Goal: Transaction & Acquisition: Purchase product/service

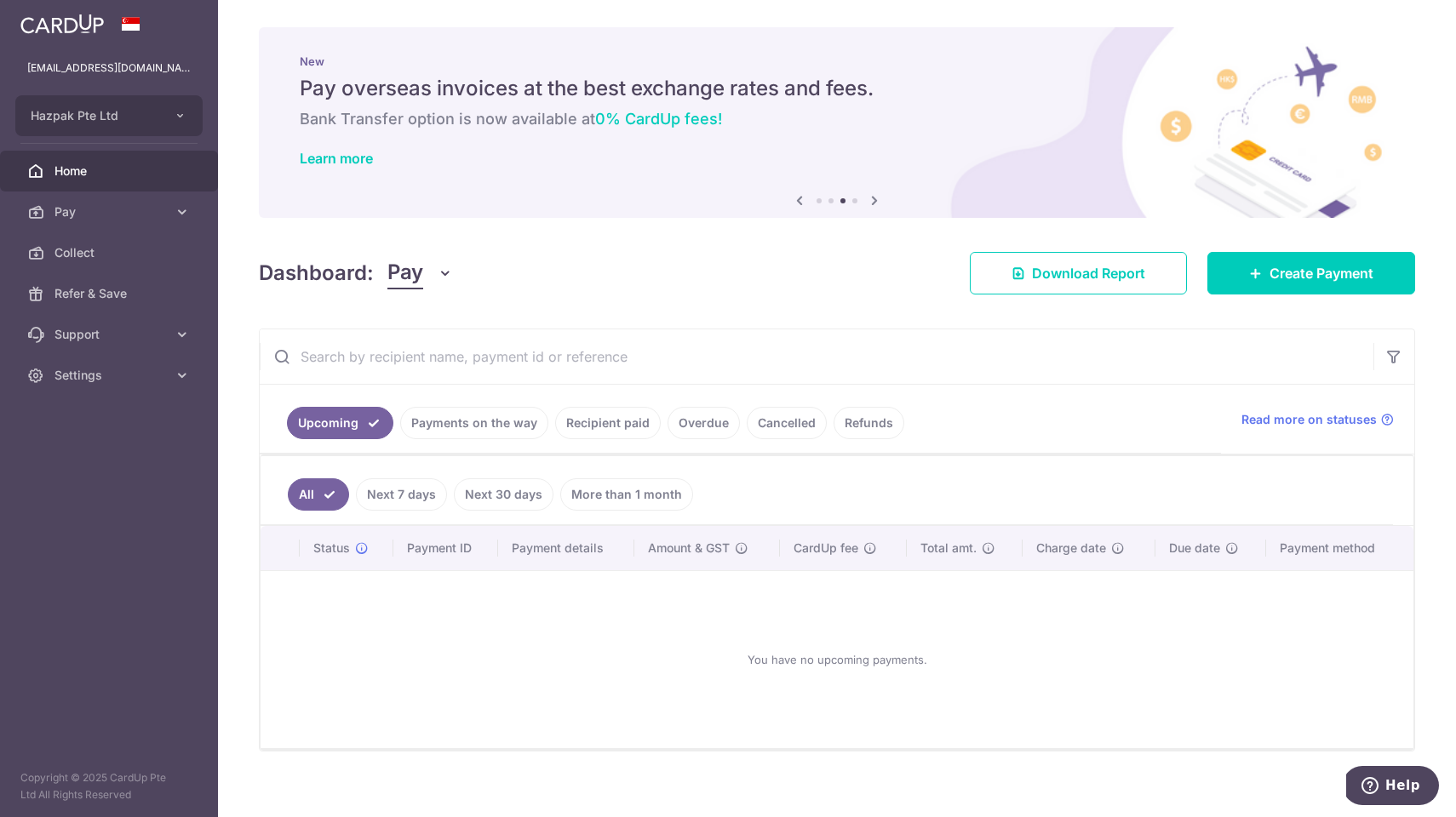
click at [912, 179] on div "New Pay overseas invoices at the best exchange rates and fees. Bank Transfer op…" at bounding box center [837, 112] width 1157 height 170
click at [615, 422] on link "Recipient paid" at bounding box center [608, 423] width 106 height 33
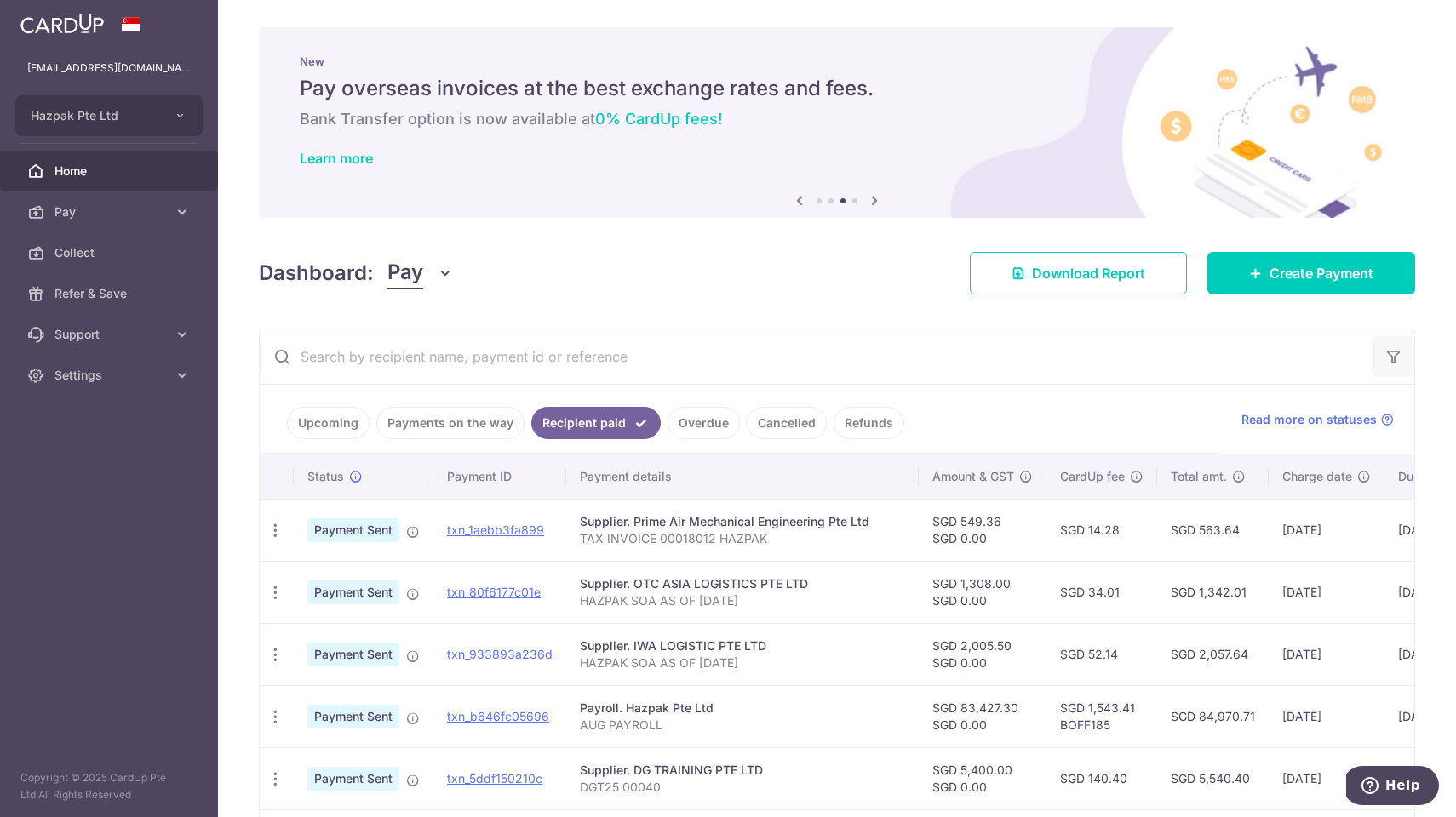
click at [1397, 356] on icon "button" at bounding box center [1394, 356] width 17 height 17
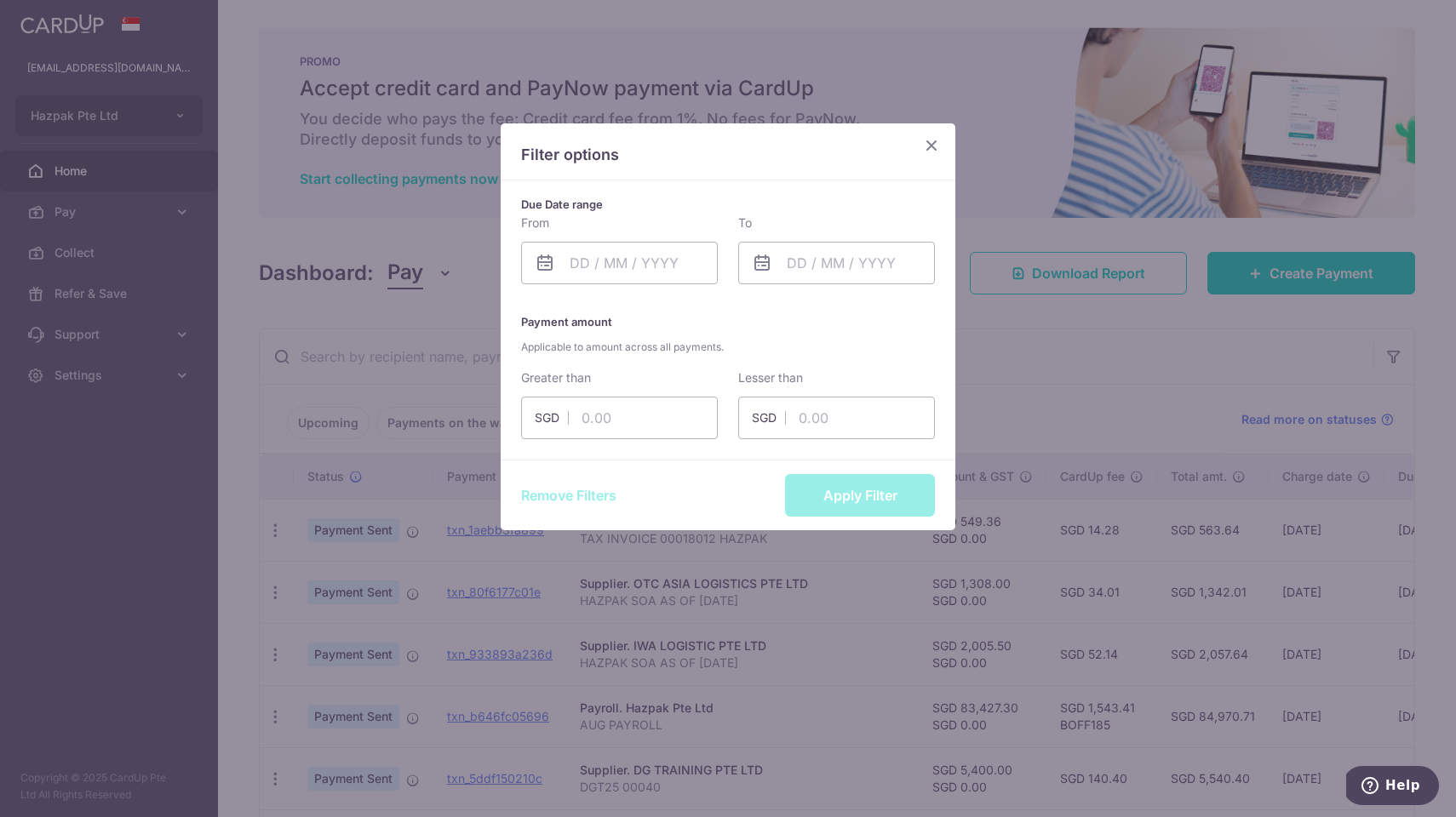
click at [933, 140] on icon "Close" at bounding box center [931, 145] width 21 height 22
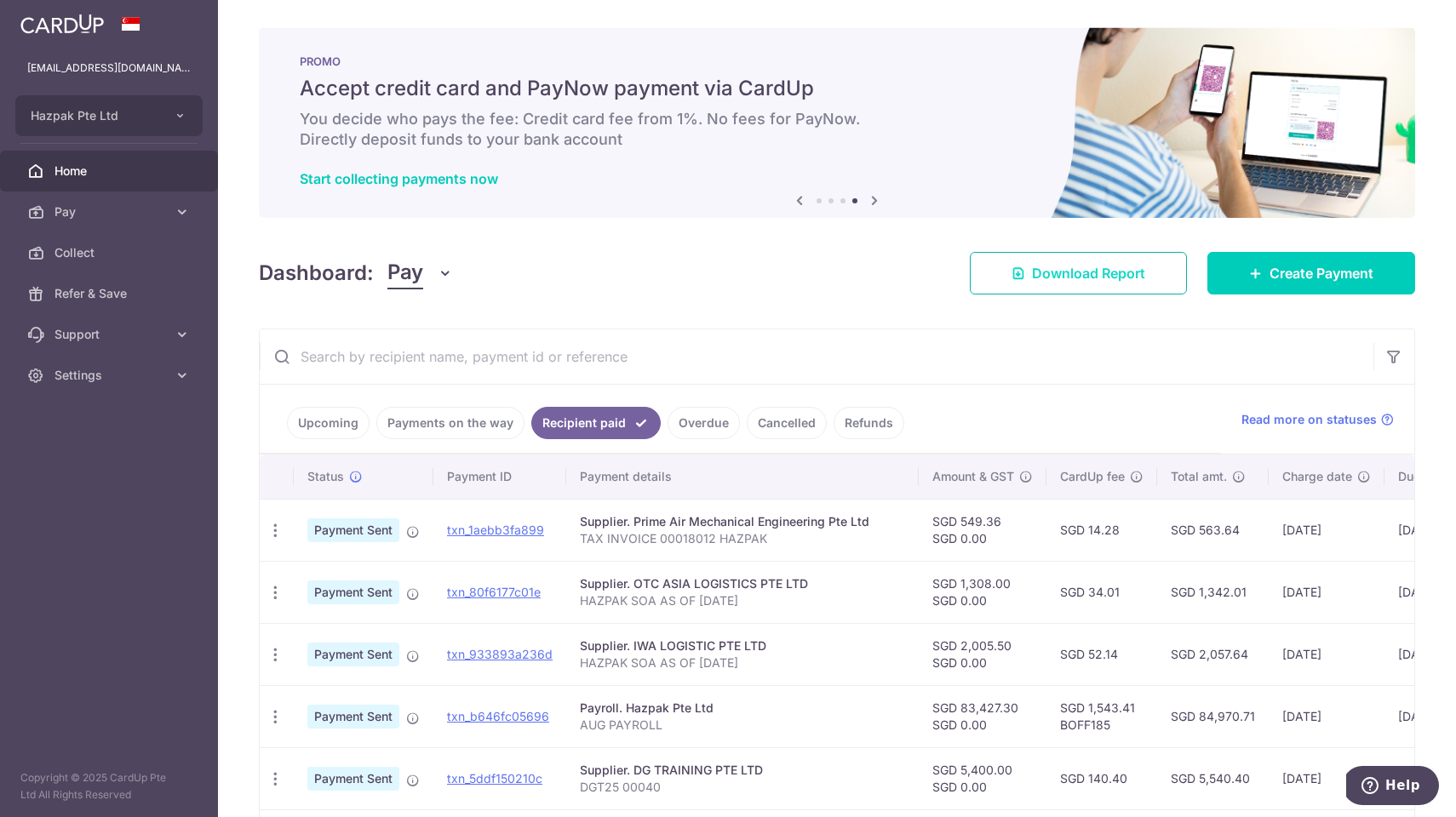
click at [1121, 266] on span "Download Report" at bounding box center [1088, 273] width 113 height 21
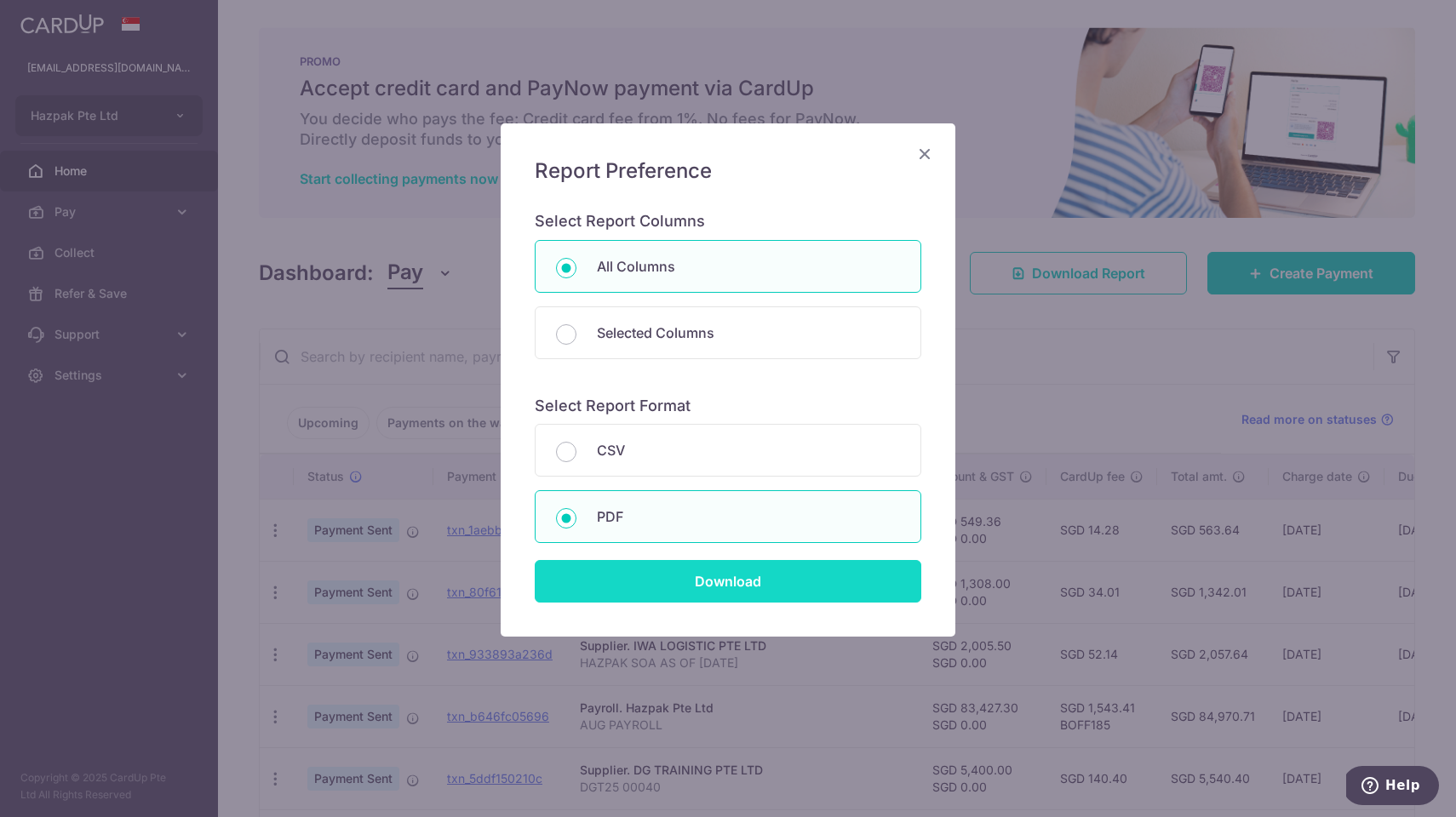
click at [726, 583] on input "Download" at bounding box center [728, 581] width 386 height 43
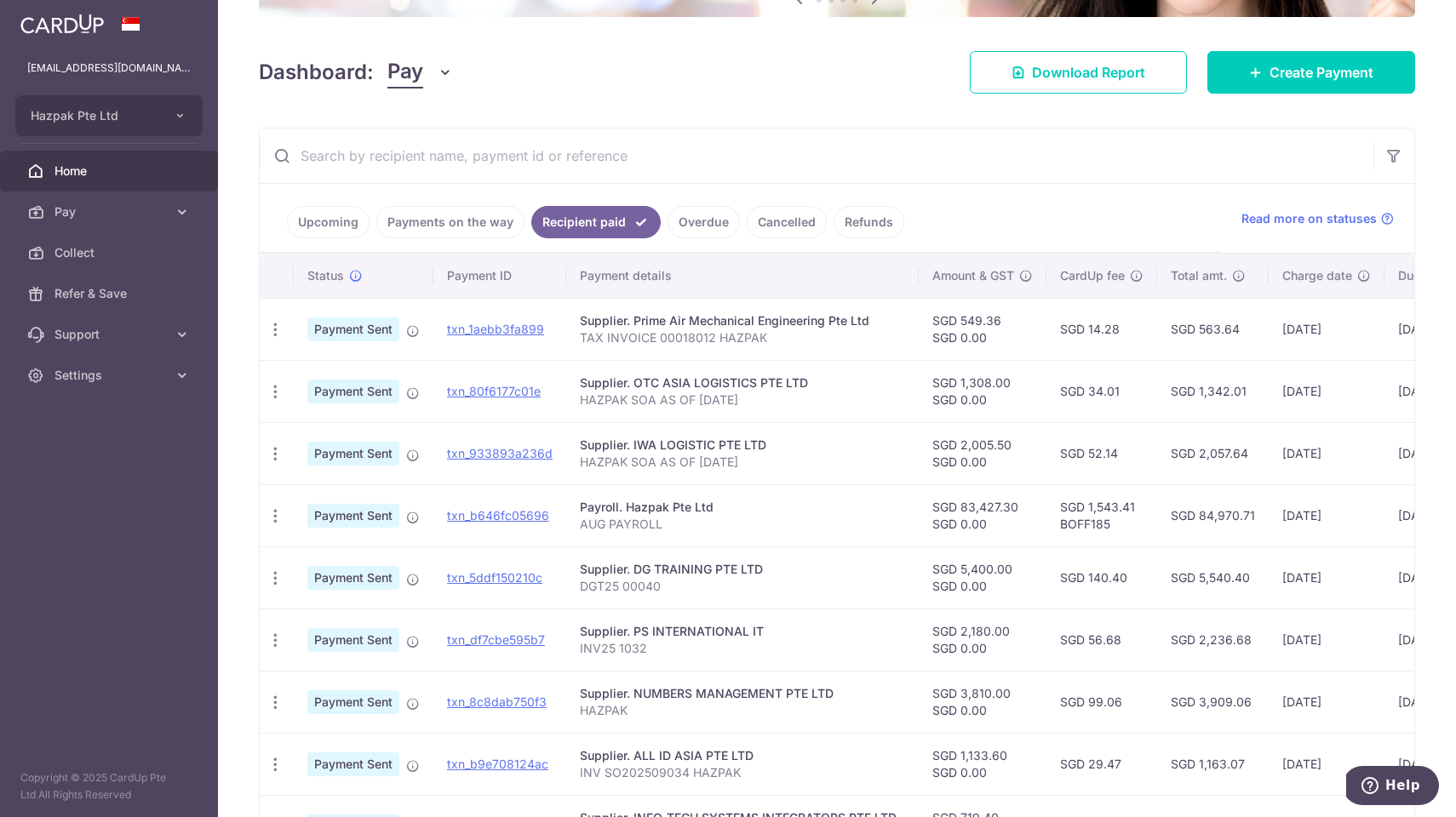
scroll to position [196, 0]
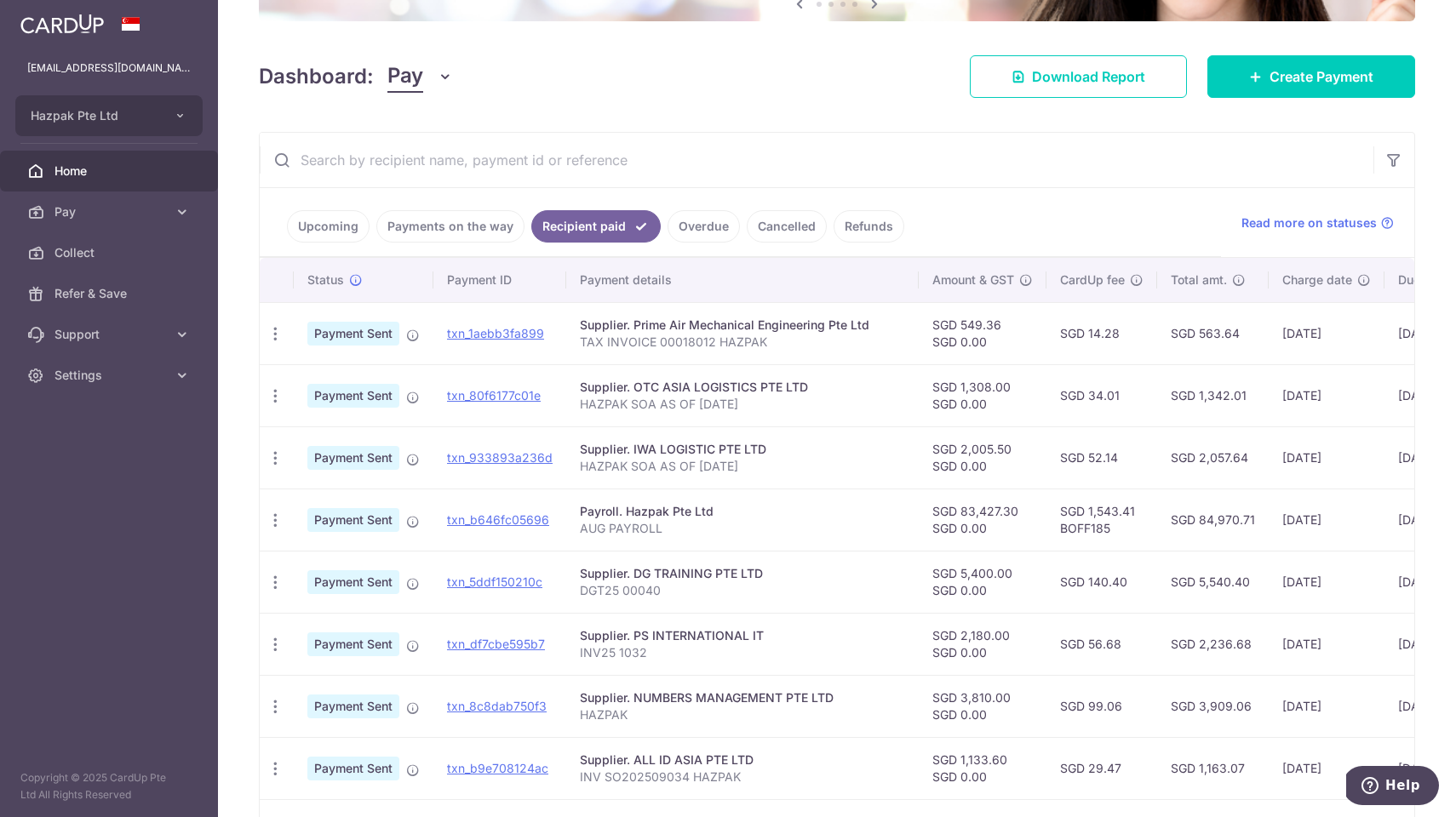
click at [488, 159] on input "text" at bounding box center [816, 160] width 1114 height 54
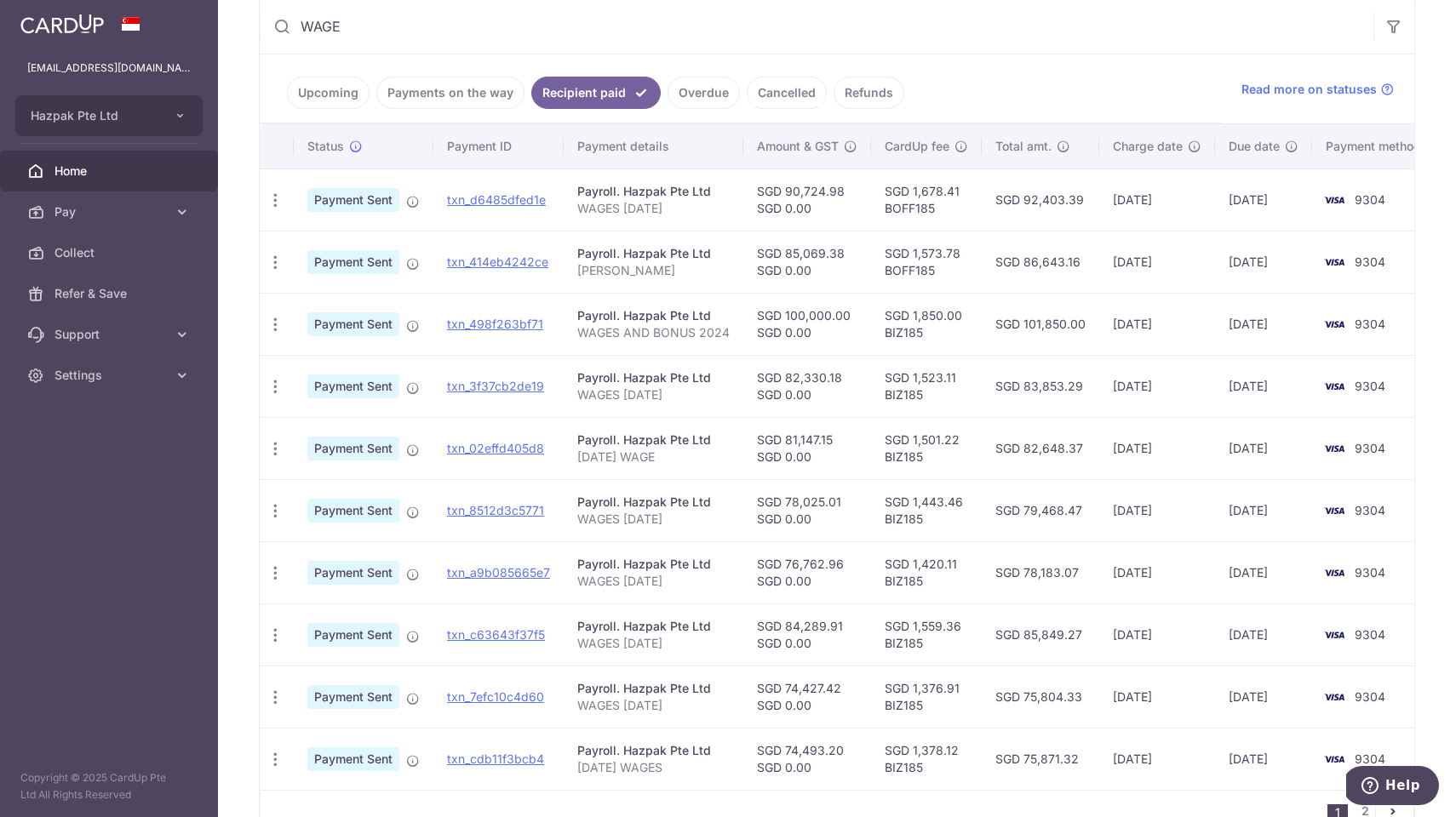
scroll to position [332, 0]
drag, startPoint x: 356, startPoint y: 29, endPoint x: 10, endPoint y: 5, distance: 346.8
click at [10, 5] on main "davidwong@hazpak.com.sg Hazpak Pte Ltd Add new company Hazpak Pte Ltd Home Pay …" at bounding box center [728, 408] width 1456 height 817
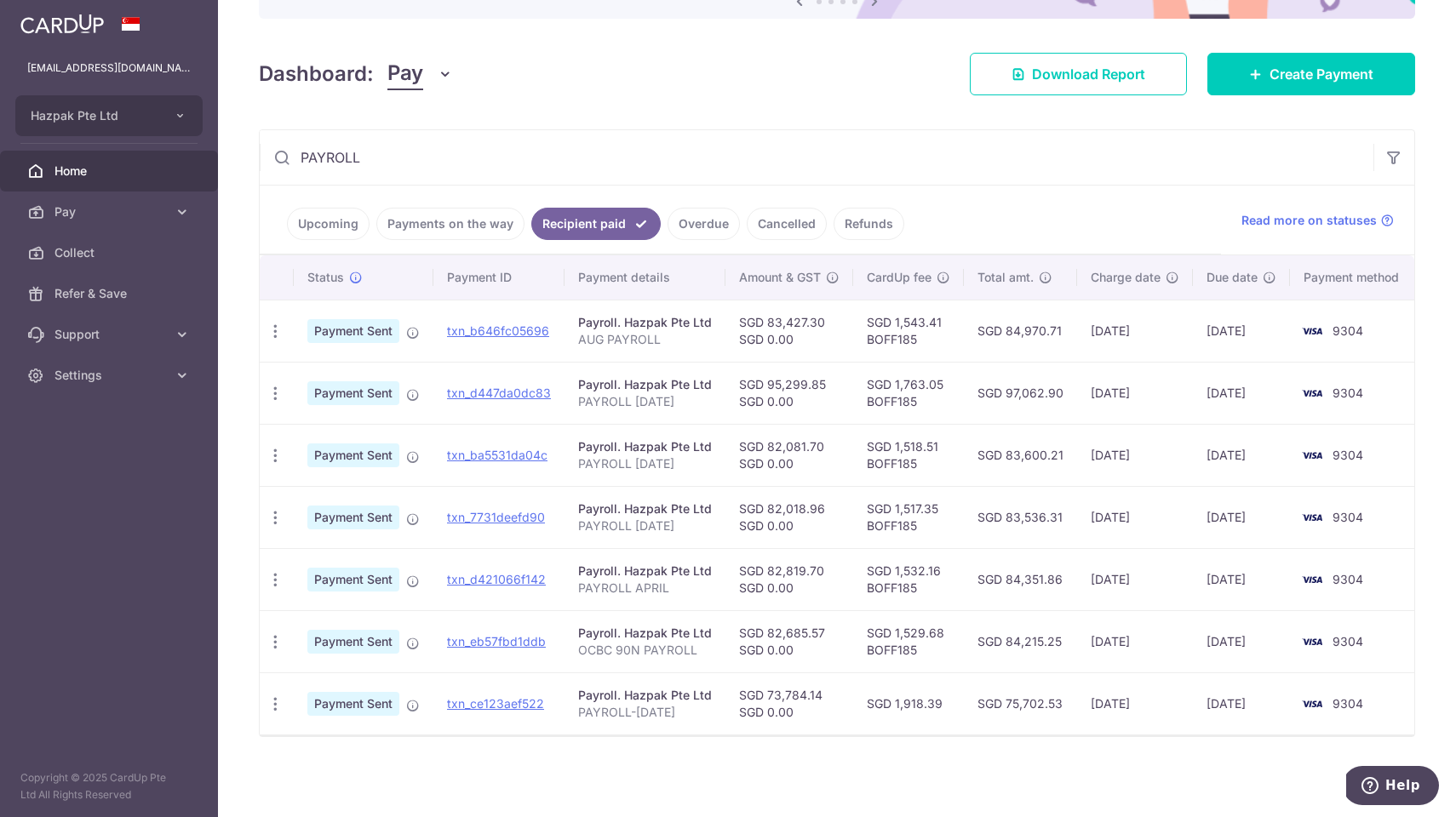
scroll to position [199, 0]
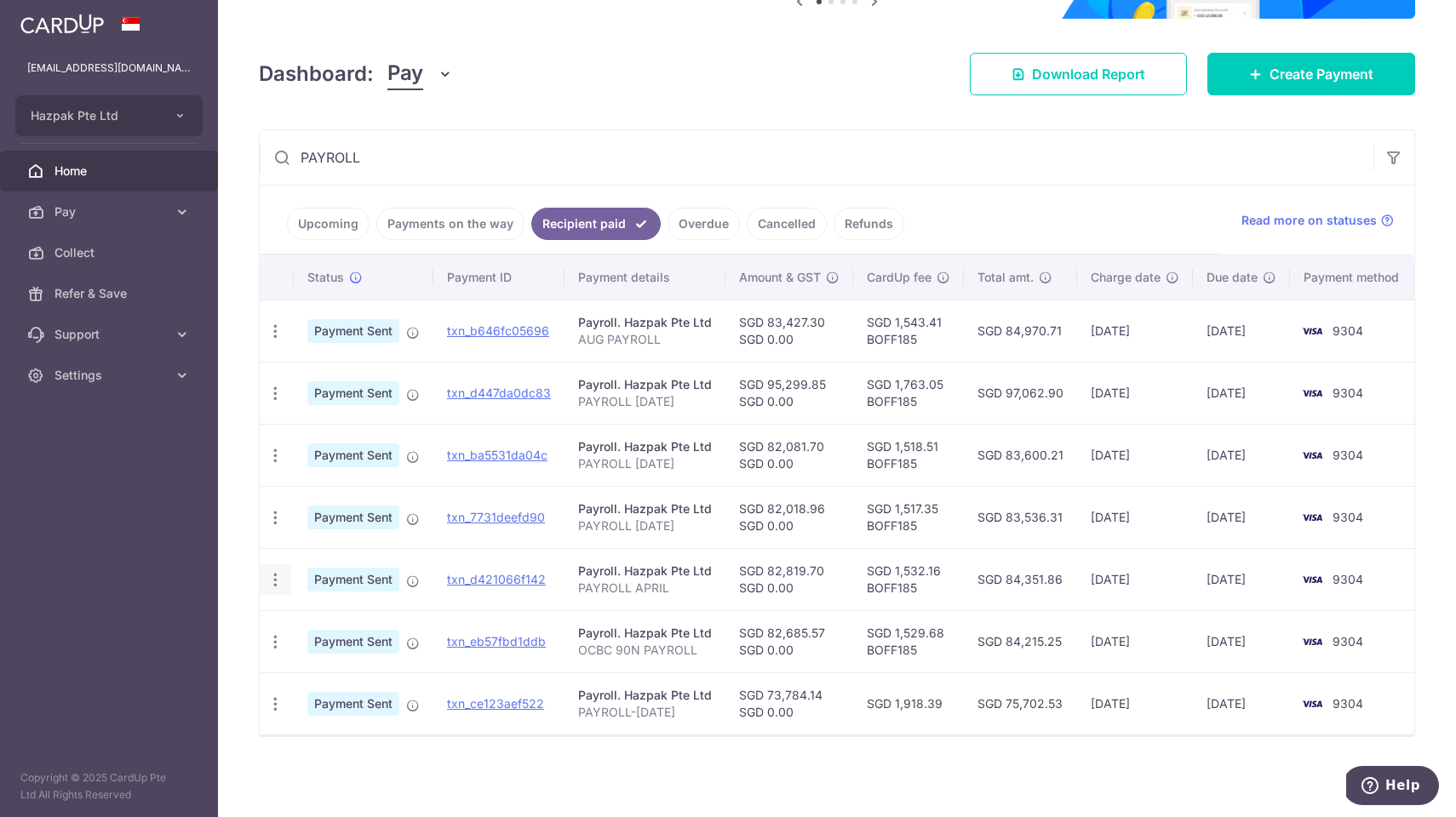
click at [273, 583] on icon "button" at bounding box center [275, 580] width 18 height 18
click at [278, 626] on icon at bounding box center [284, 626] width 21 height 21
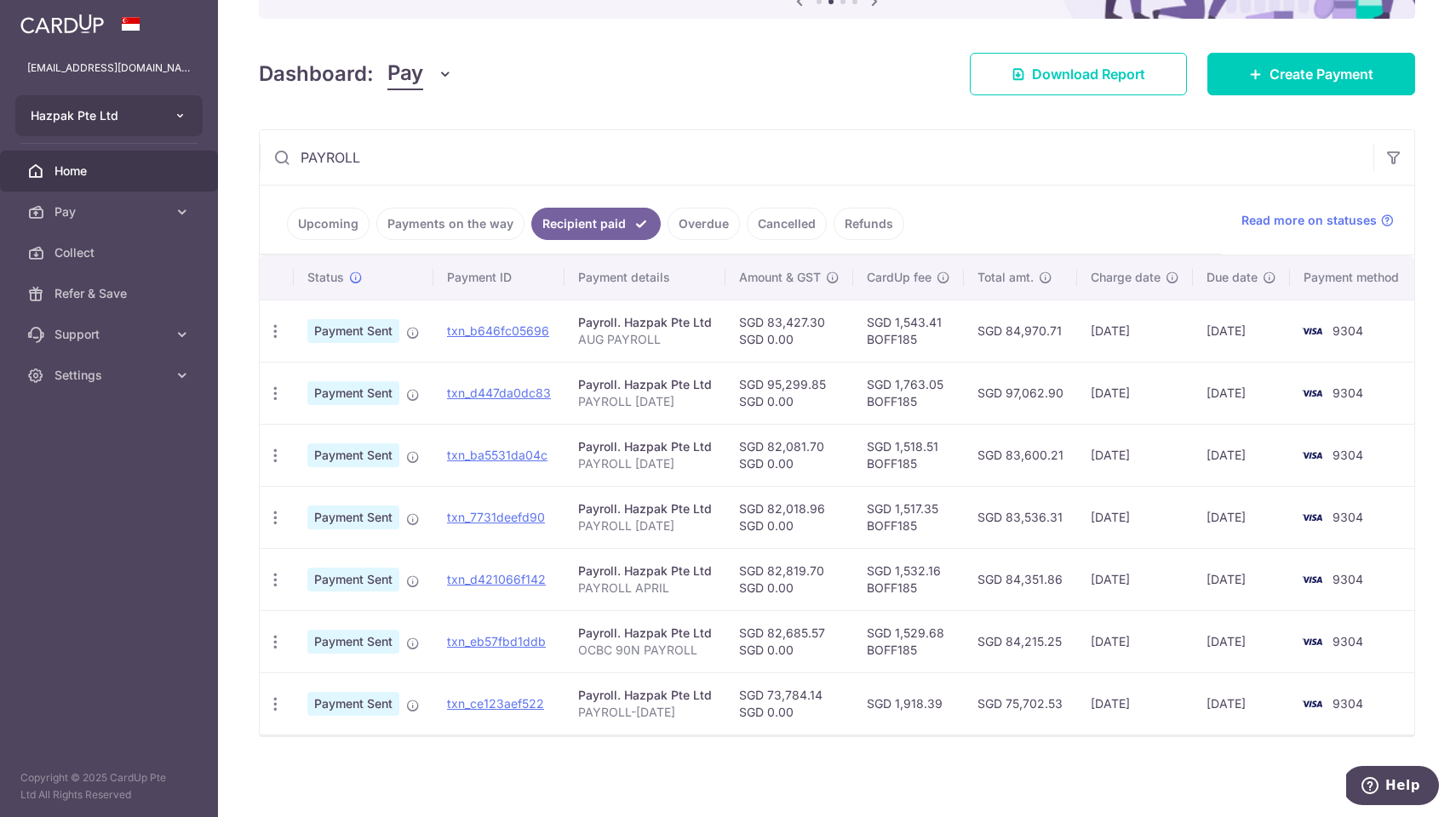
drag, startPoint x: 360, startPoint y: 149, endPoint x: 198, endPoint y: 126, distance: 163.6
click at [198, 126] on main "davidwong@hazpak.com.sg Hazpak Pte Ltd Add new company Hazpak Pte Ltd Home Pay …" at bounding box center [728, 408] width 1456 height 817
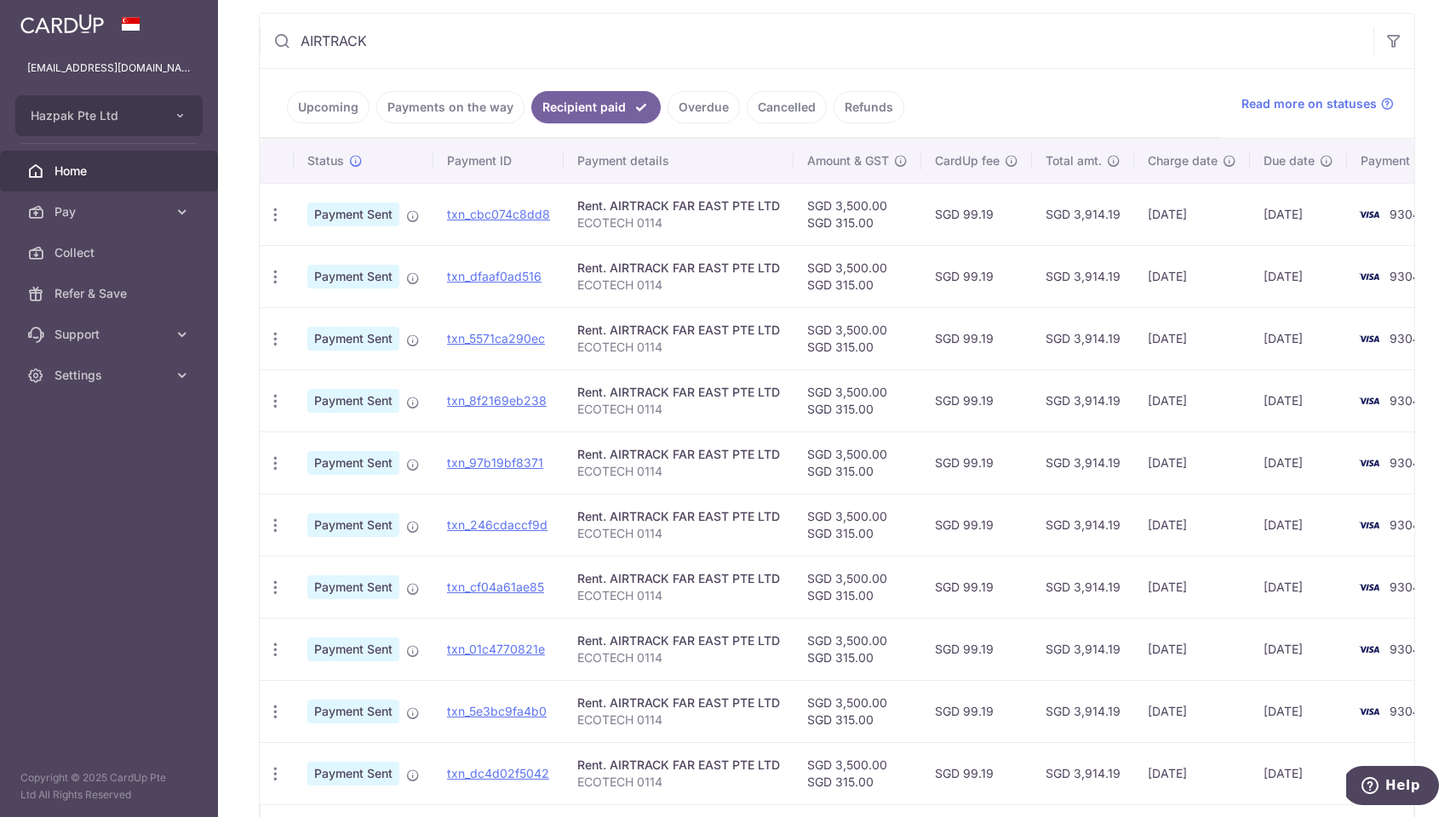
scroll to position [319, 0]
click at [272, 458] on icon "button" at bounding box center [275, 461] width 18 height 18
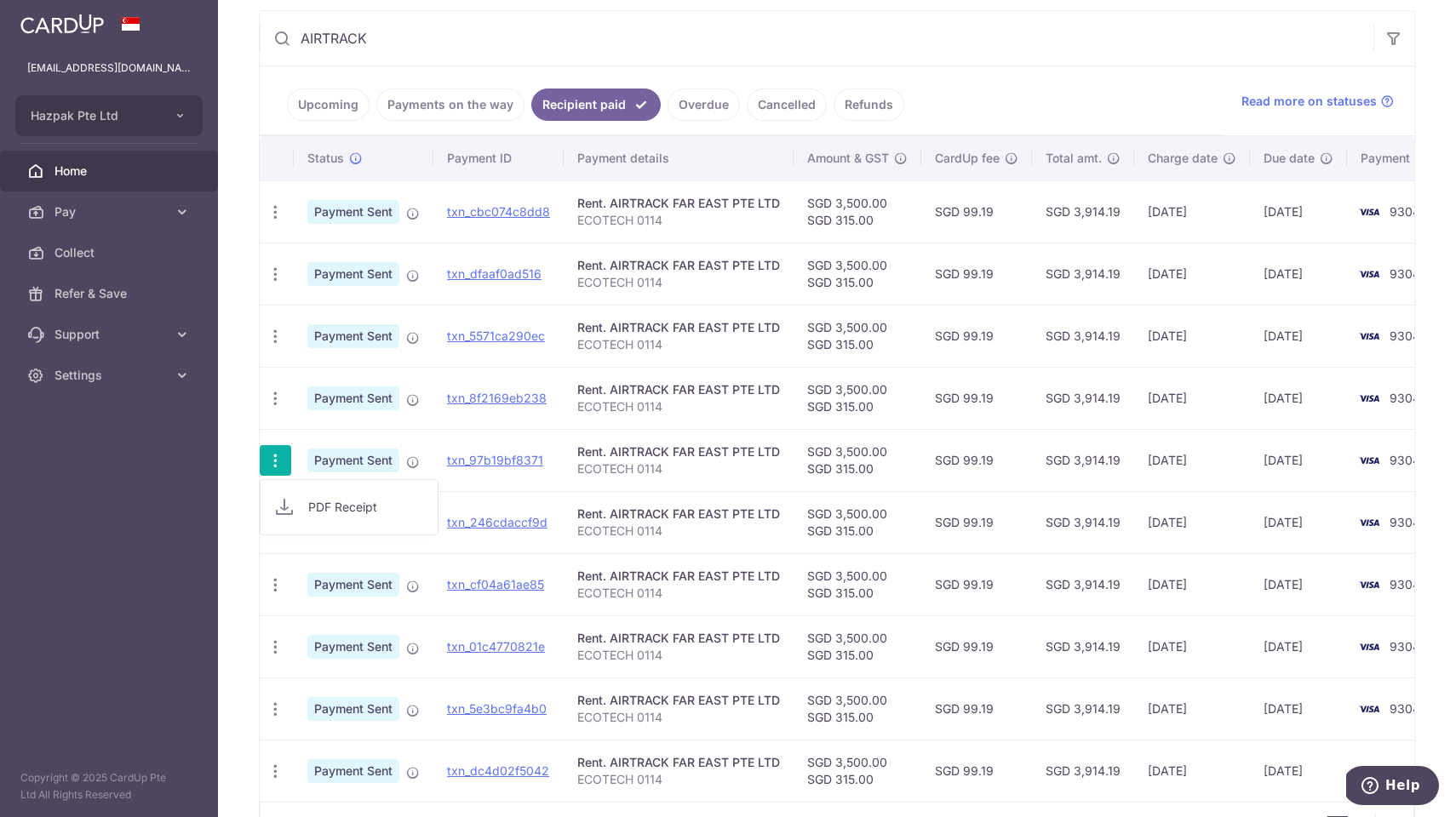
click at [284, 510] on icon at bounding box center [284, 508] width 21 height 21
drag, startPoint x: 391, startPoint y: 44, endPoint x: 54, endPoint y: 43, distance: 337.0
click at [55, 44] on main "davidwong@hazpak.com.sg Hazpak Pte Ltd Add new company Hazpak Pte Ltd Home Pay …" at bounding box center [728, 408] width 1456 height 817
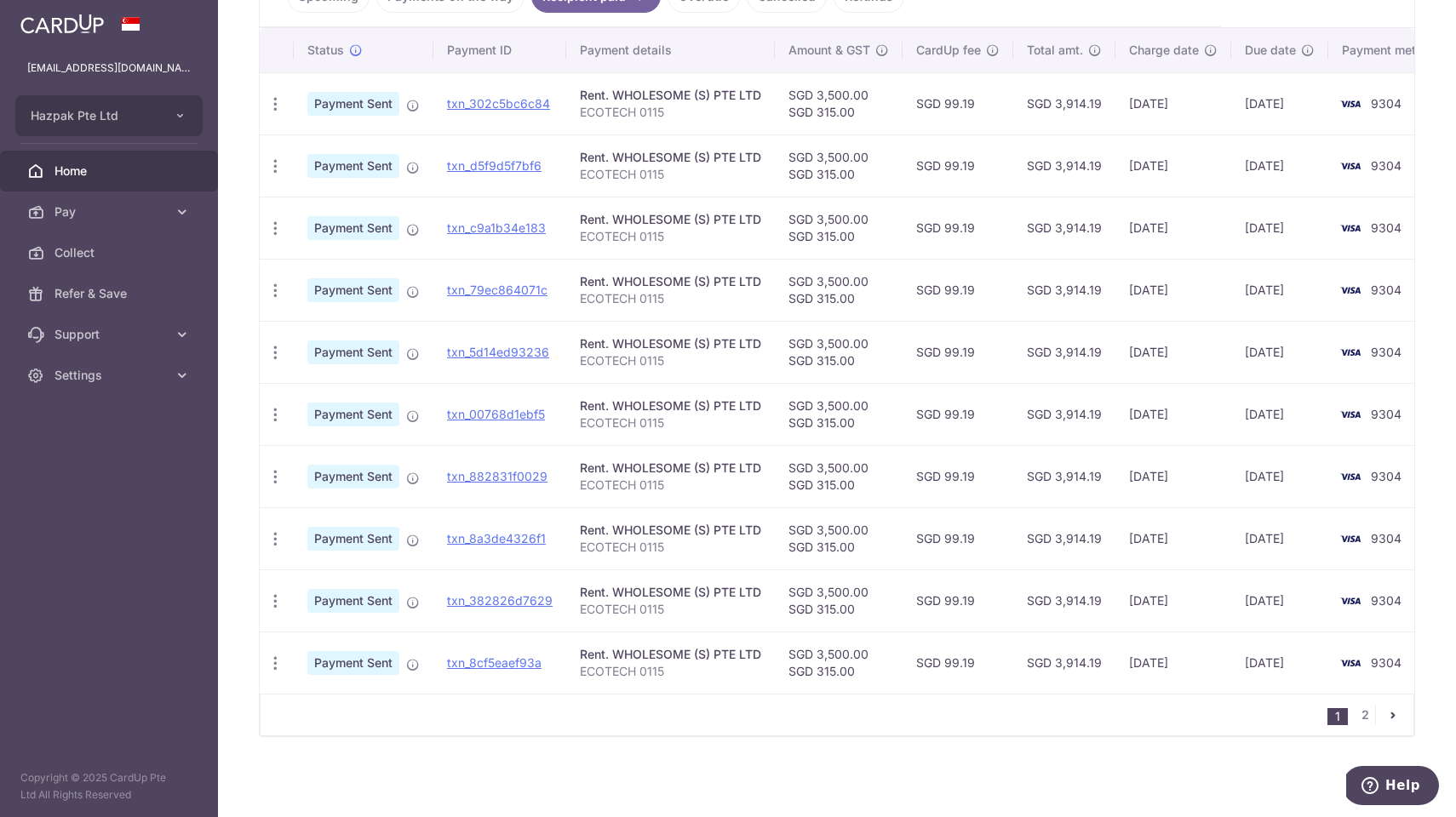
scroll to position [426, 0]
click at [277, 353] on icon "button" at bounding box center [275, 352] width 18 height 18
click at [281, 402] on icon at bounding box center [284, 399] width 21 height 21
click at [278, 284] on icon "button" at bounding box center [275, 290] width 18 height 18
click at [291, 342] on icon at bounding box center [284, 337] width 21 height 21
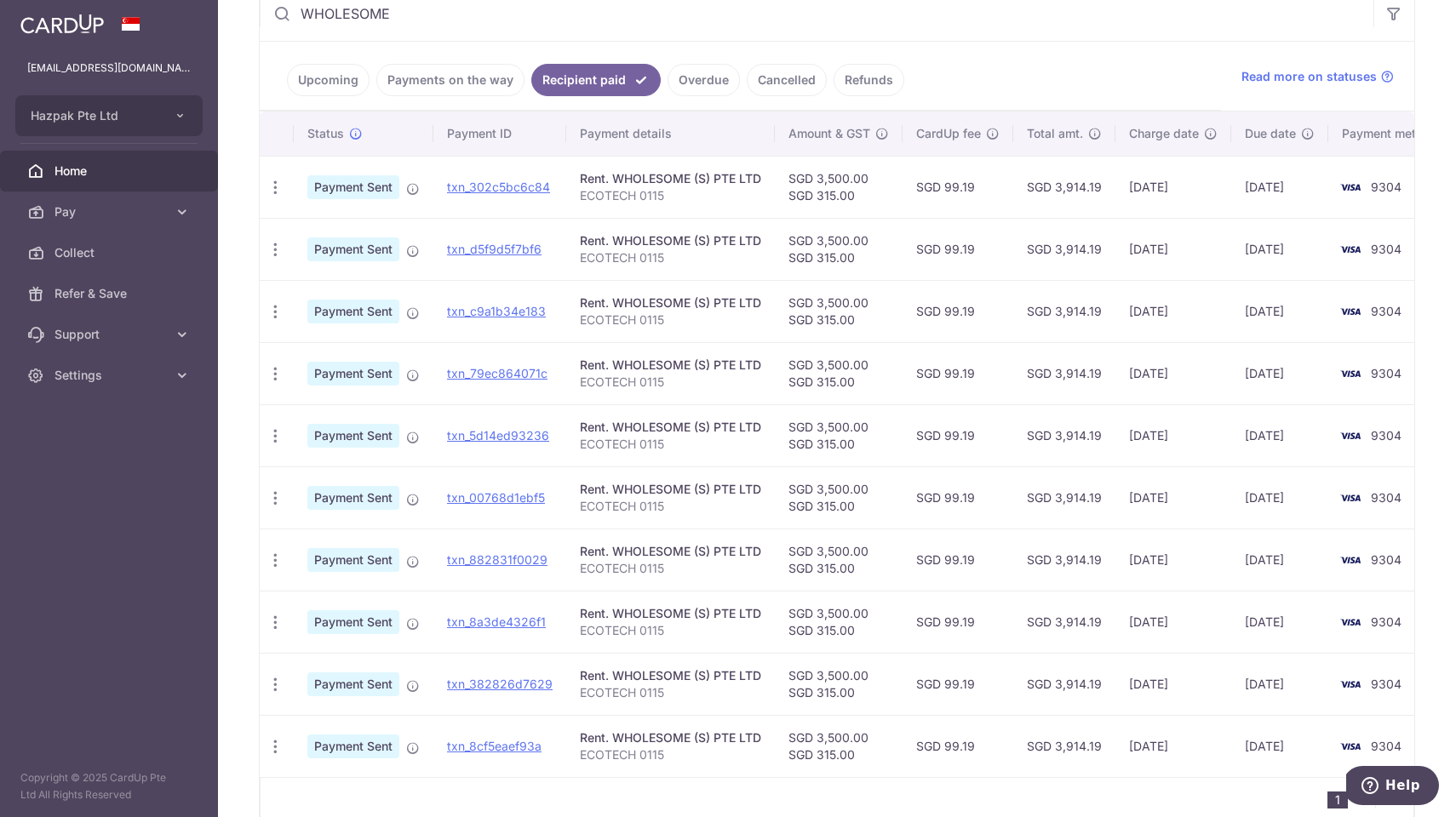
scroll to position [334, 0]
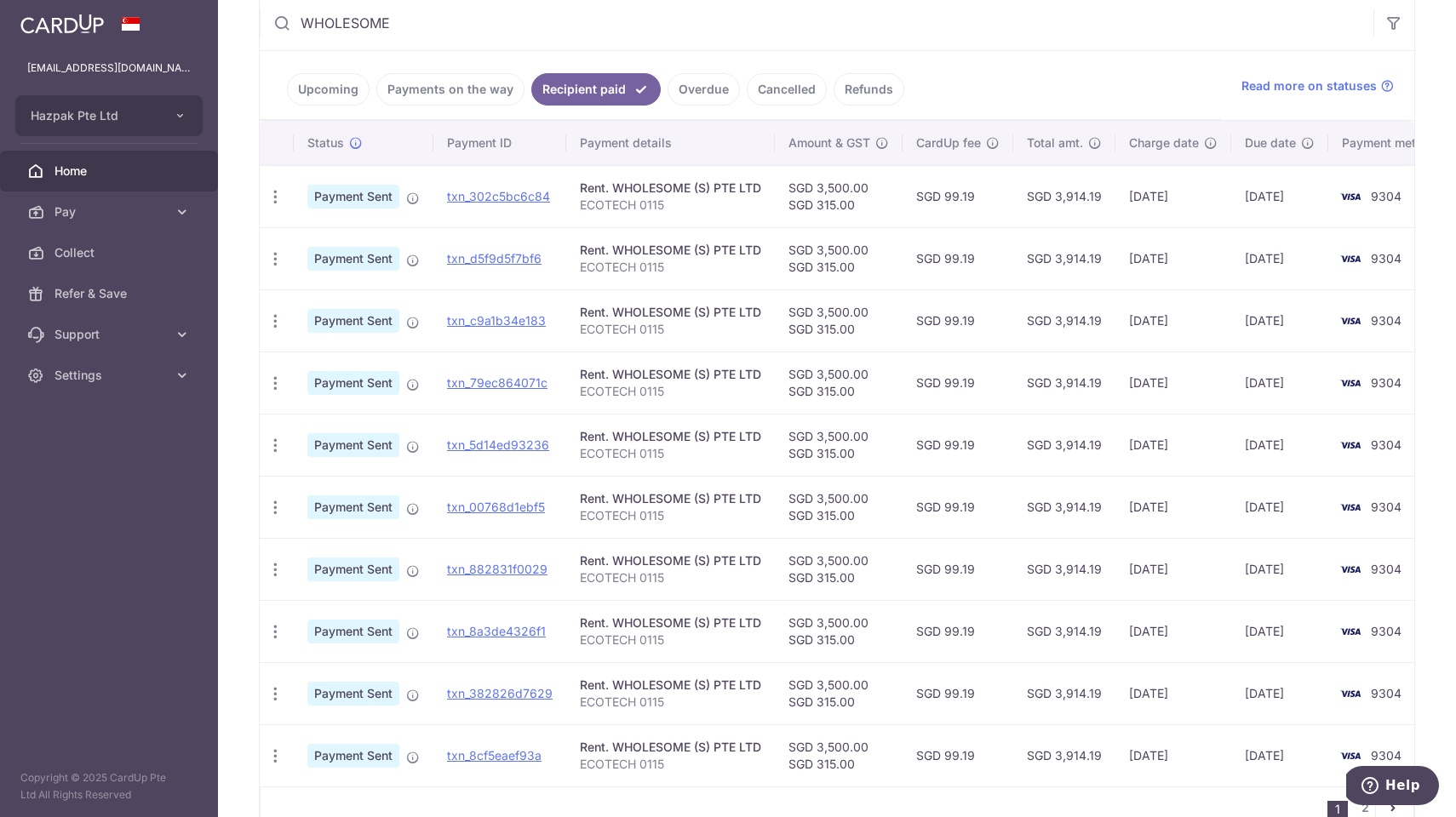
drag, startPoint x: 398, startPoint y: 24, endPoint x: 70, endPoint y: 14, distance: 328.2
click at [70, 15] on main "davidwong@hazpak.com.sg Hazpak Pte Ltd Add new company Hazpak Pte Ltd Home Pay …" at bounding box center [728, 408] width 1456 height 817
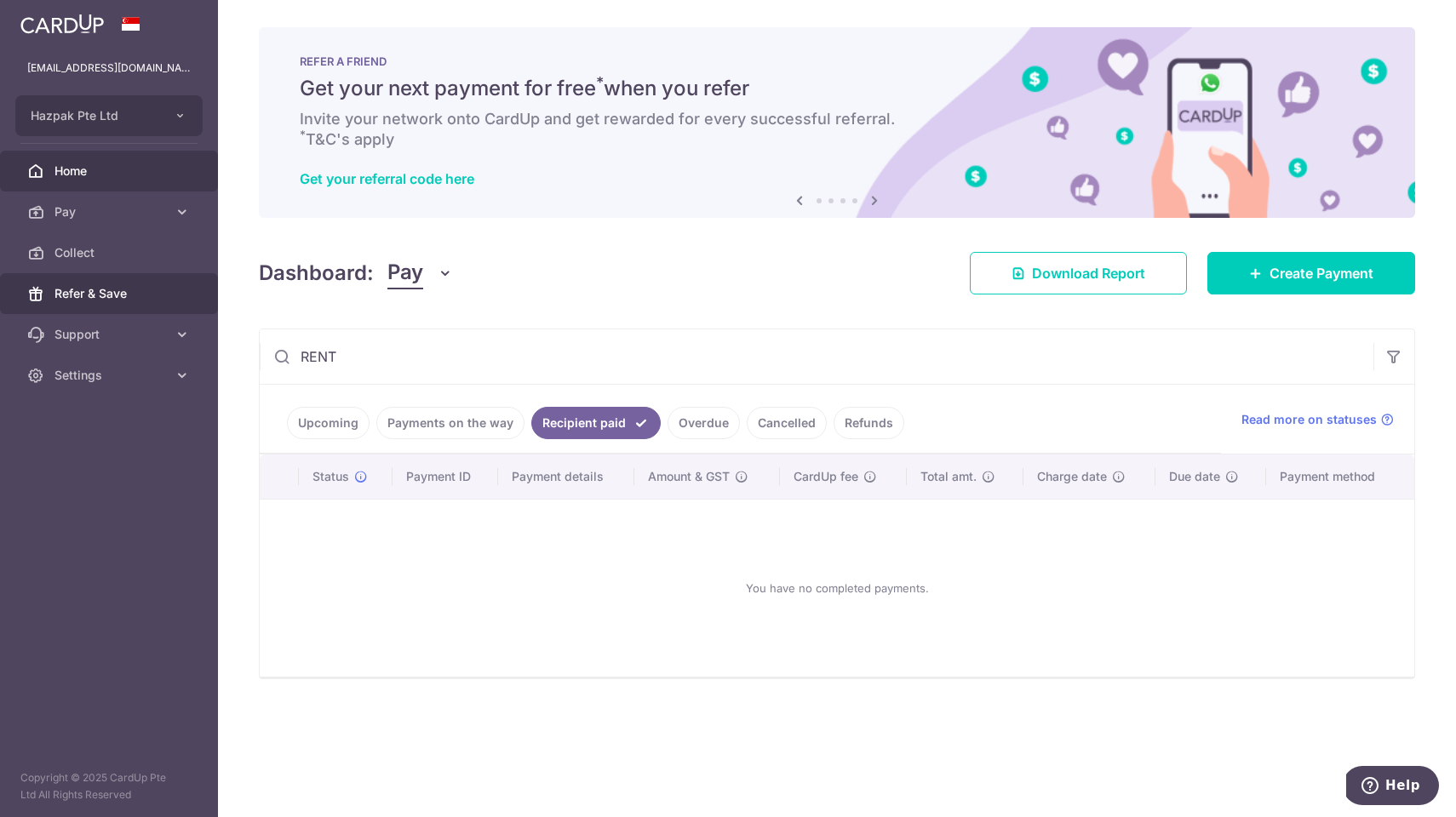
drag, startPoint x: 369, startPoint y: 355, endPoint x: 62, endPoint y: 310, distance: 310.3
click at [62, 310] on main "davidwong@hazpak.com.sg Hazpak Pte Ltd Add new company Hazpak Pte Ltd Home Pay …" at bounding box center [728, 408] width 1456 height 817
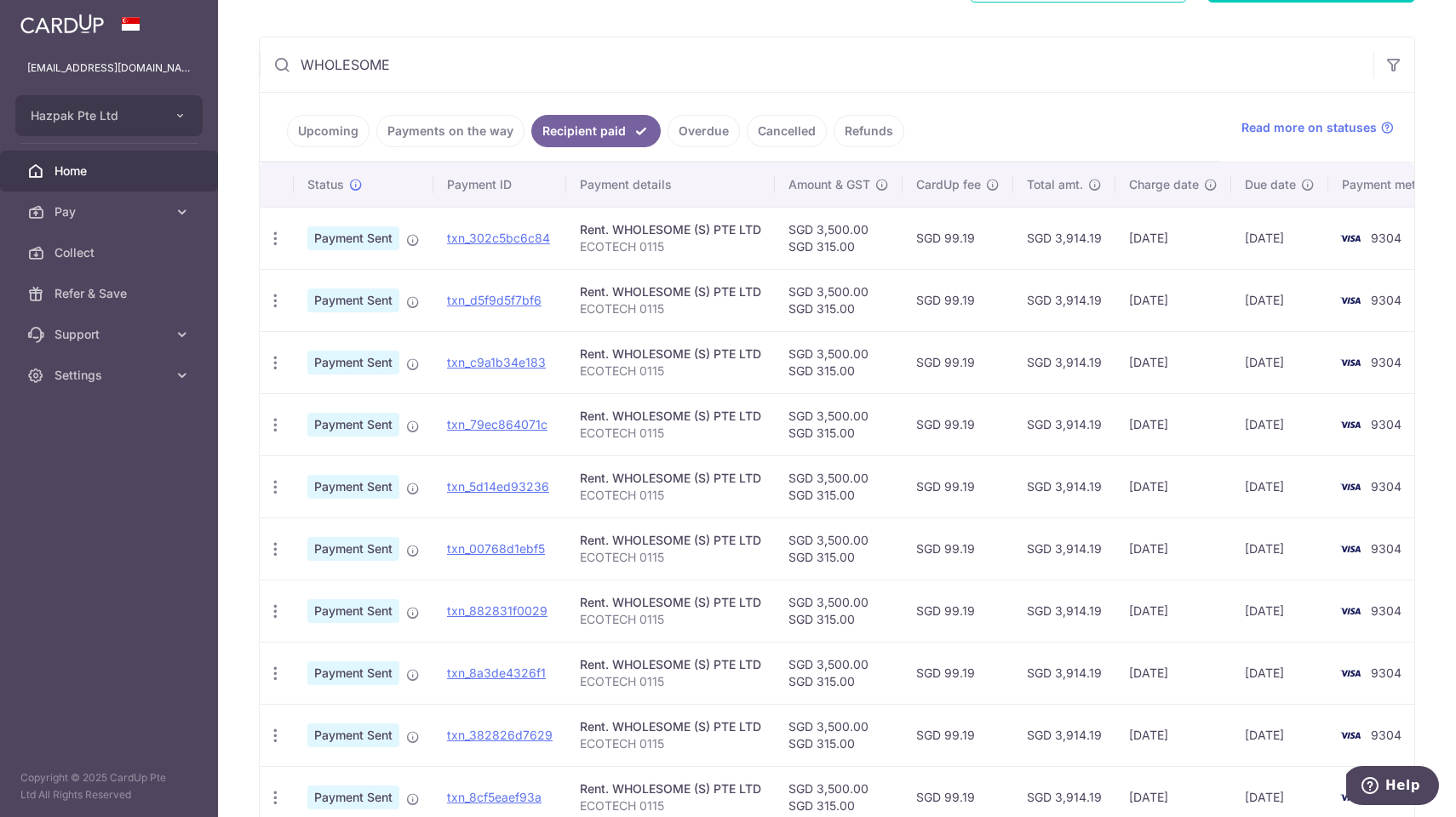
scroll to position [293, 0]
click at [277, 358] on icon "button" at bounding box center [275, 362] width 18 height 18
click at [282, 408] on icon at bounding box center [284, 408] width 21 height 21
click at [272, 294] on icon "button" at bounding box center [275, 299] width 18 height 18
click at [283, 347] on icon at bounding box center [284, 347] width 21 height 21
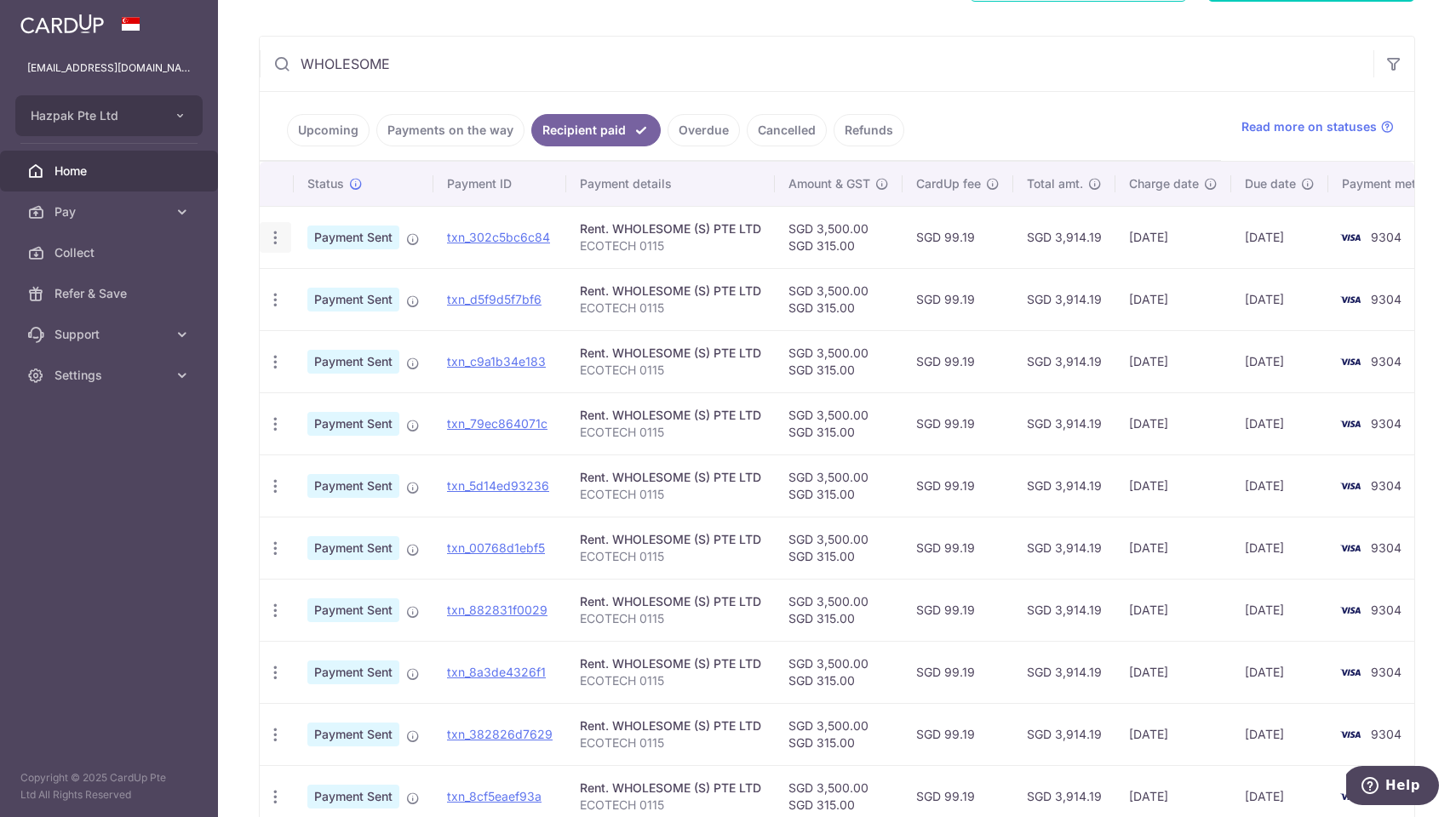
click at [275, 233] on icon "button" at bounding box center [275, 237] width 18 height 18
click at [281, 287] on icon at bounding box center [284, 284] width 21 height 21
drag, startPoint x: 404, startPoint y: 69, endPoint x: 38, endPoint y: -6, distance: 373.6
click at [38, 0] on html "davidwong@hazpak.com.sg Hazpak Pte Ltd Add new company Hazpak Pte Ltd Home Pay …" at bounding box center [728, 408] width 1456 height 817
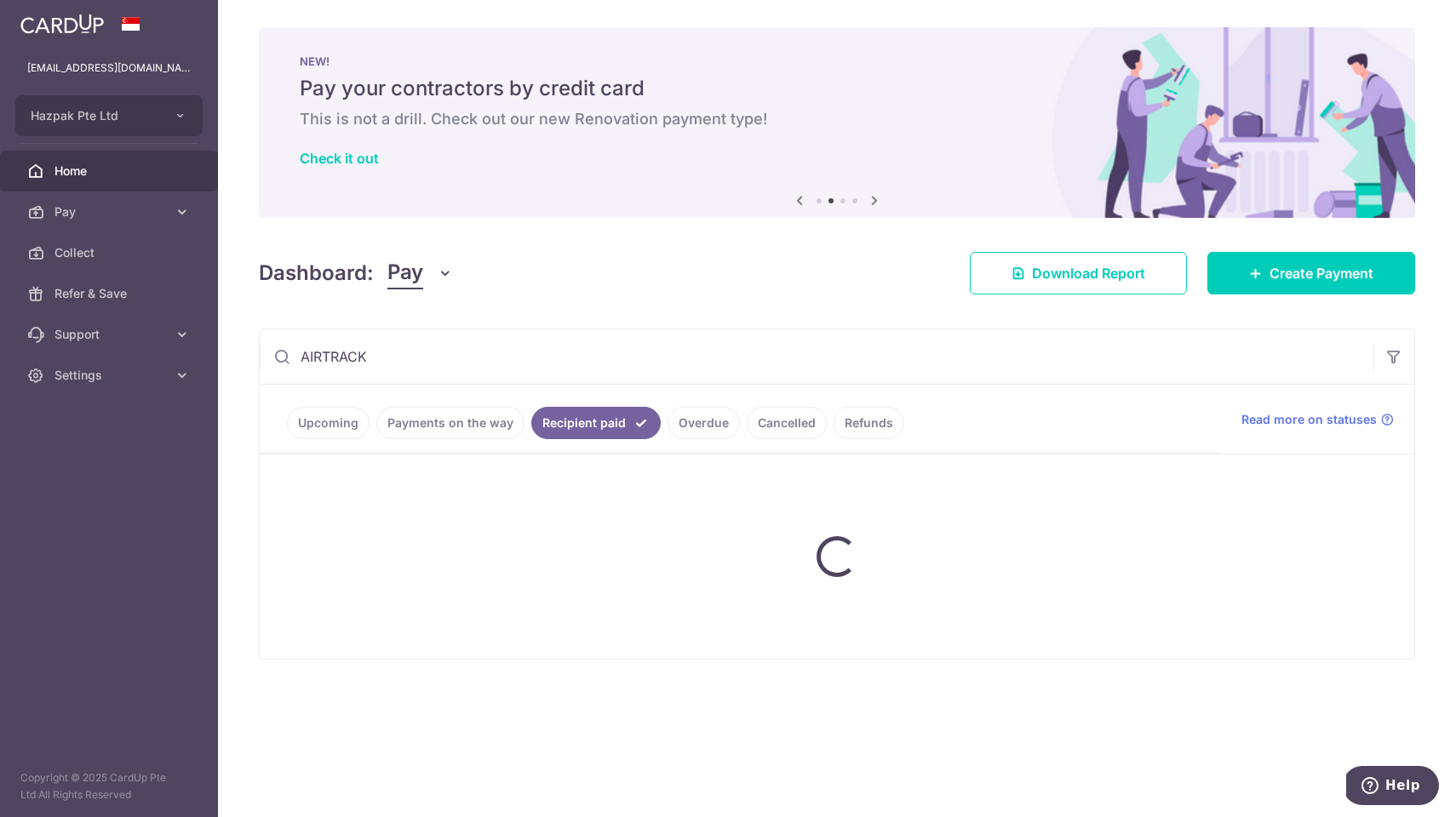
type input "AIRTRACK"
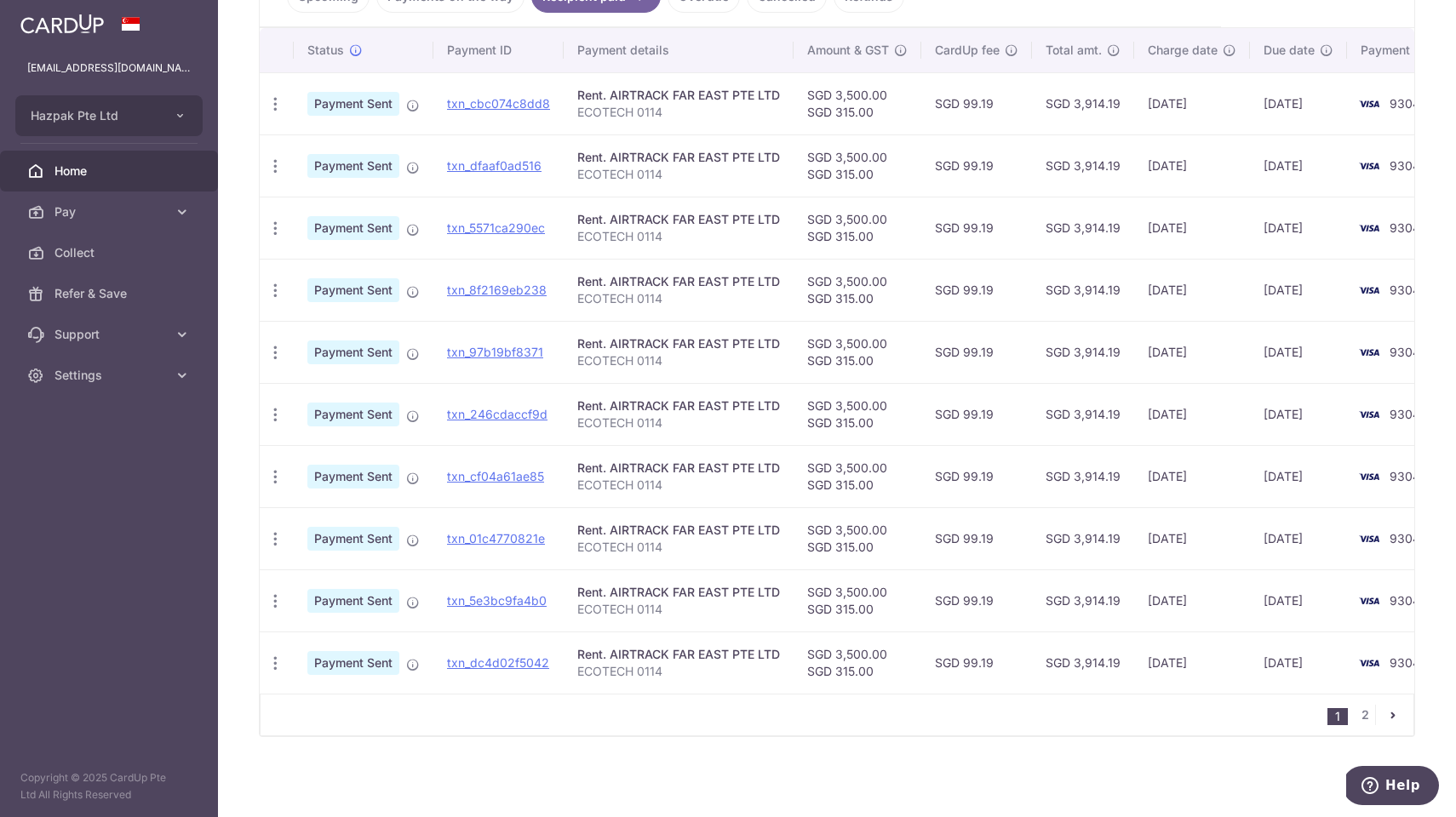
scroll to position [426, 0]
click at [278, 287] on icon "button" at bounding box center [275, 290] width 18 height 18
click at [281, 337] on icon at bounding box center [284, 337] width 21 height 21
click at [275, 224] on icon "button" at bounding box center [275, 228] width 18 height 18
click at [293, 272] on icon at bounding box center [284, 275] width 21 height 21
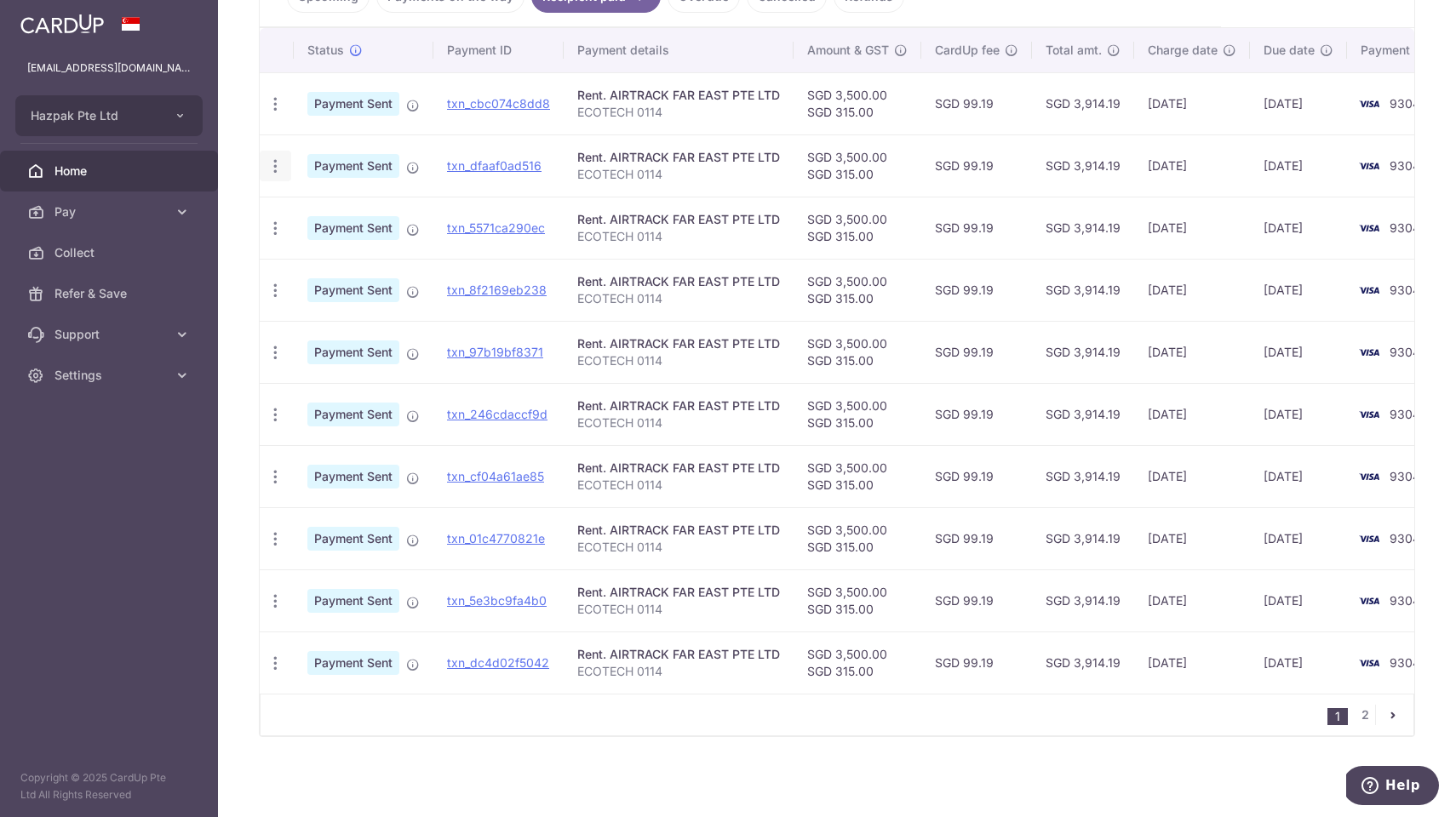
click at [274, 167] on icon "button" at bounding box center [275, 165] width 18 height 18
click at [284, 210] on icon at bounding box center [284, 213] width 21 height 21
click at [276, 98] on icon "button" at bounding box center [275, 104] width 18 height 18
click at [286, 155] on icon at bounding box center [284, 150] width 21 height 21
click at [75, 208] on span "Pay" at bounding box center [110, 212] width 112 height 17
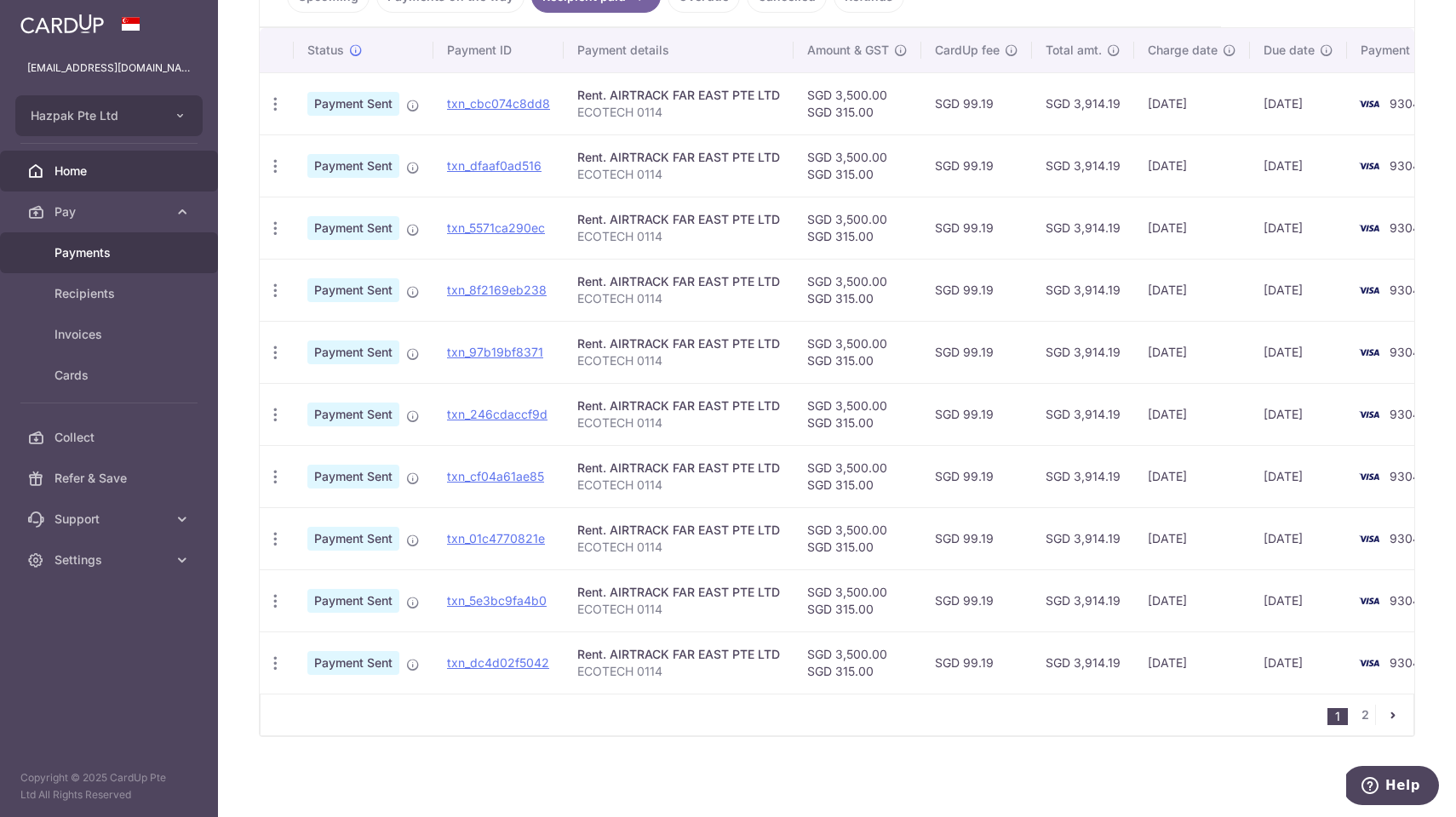
click at [92, 252] on span "Payments" at bounding box center [110, 252] width 112 height 17
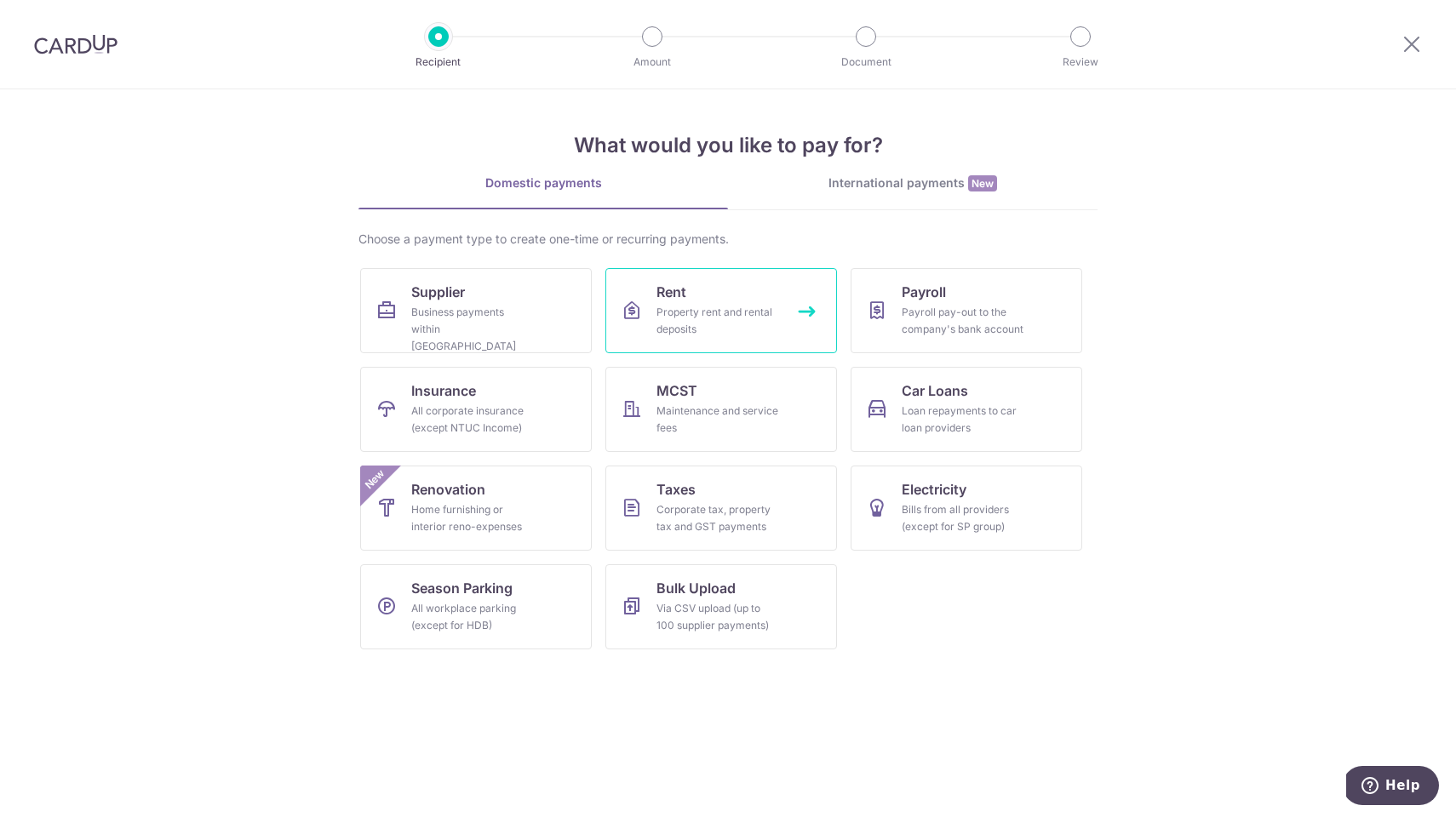
click at [713, 330] on div "Property rent and rental deposits" at bounding box center [717, 321] width 123 height 34
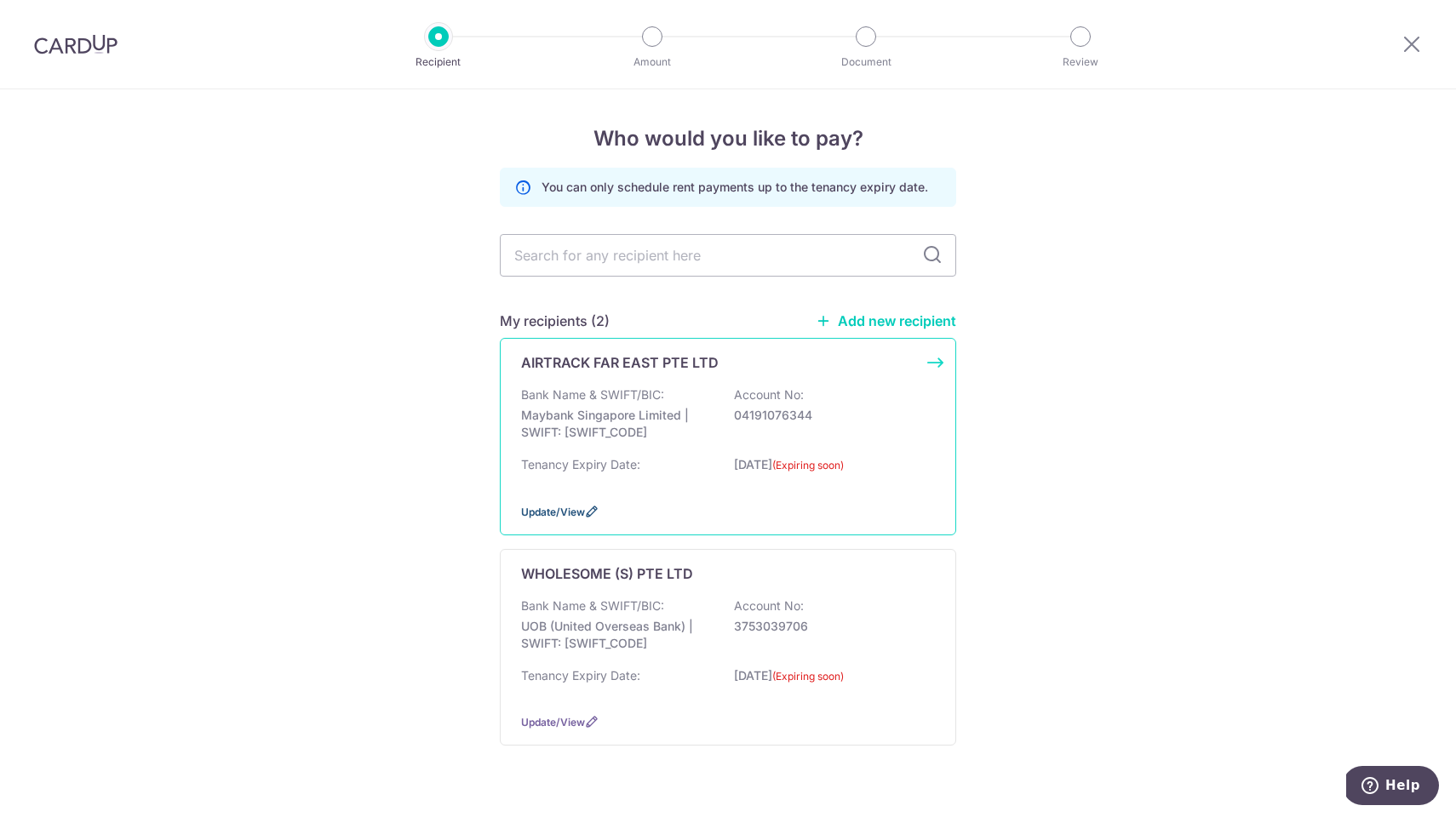
click at [557, 519] on span "Update/View" at bounding box center [553, 512] width 64 height 13
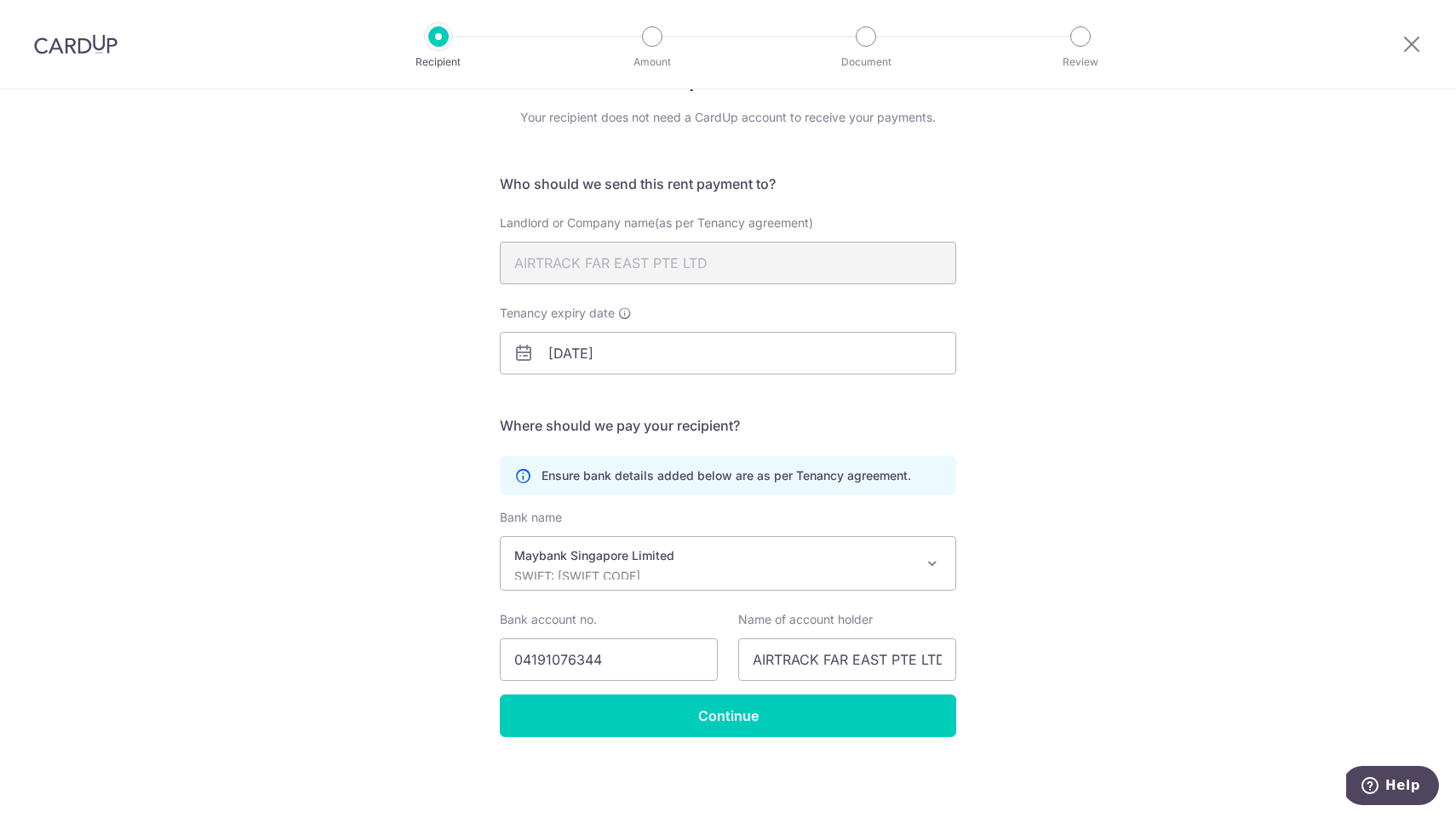
scroll to position [59, 0]
click at [740, 358] on input "[DATE]" at bounding box center [728, 353] width 456 height 43
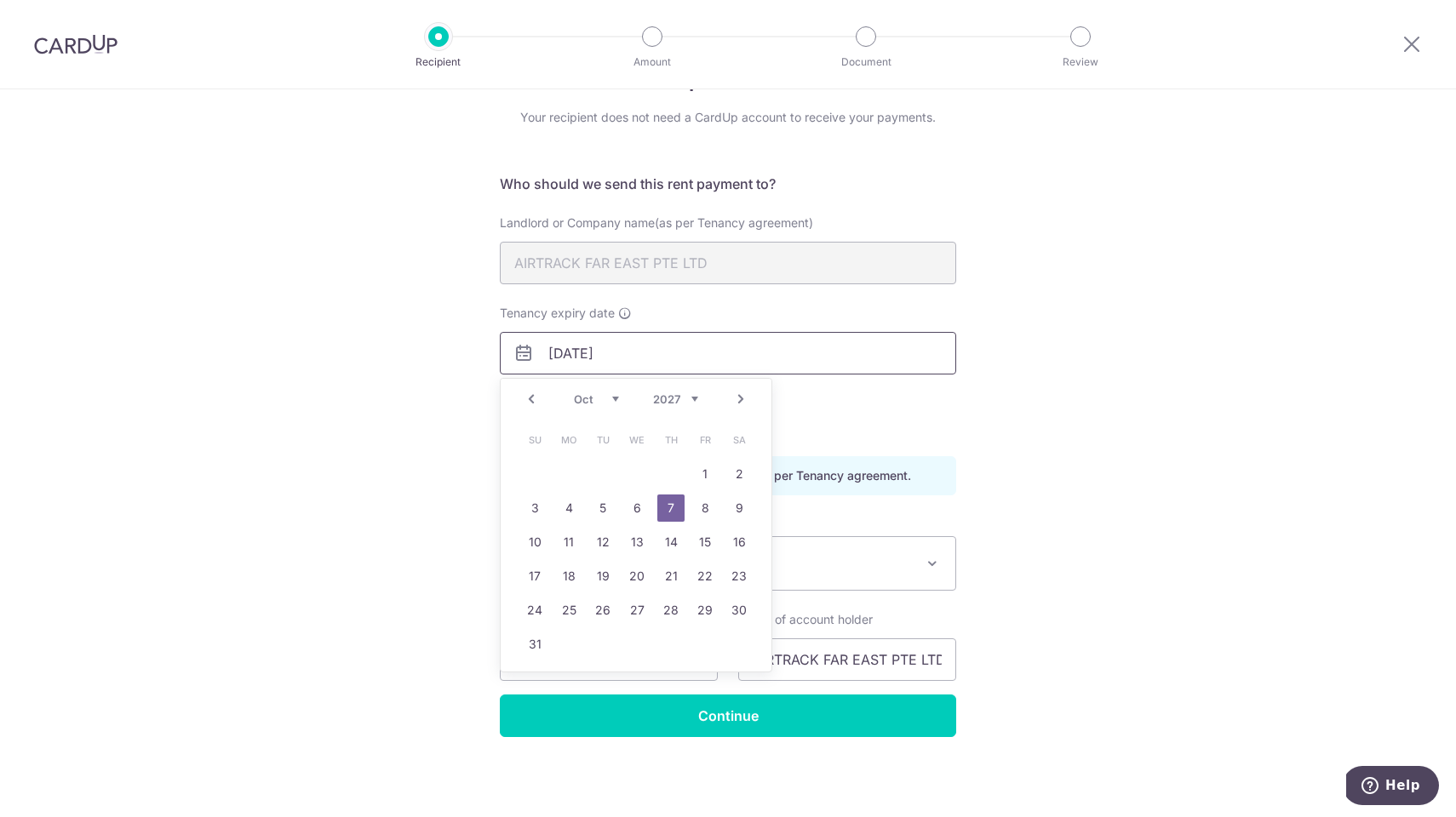
type input "07/10/2027"
click at [672, 505] on link "7" at bounding box center [670, 508] width 27 height 27
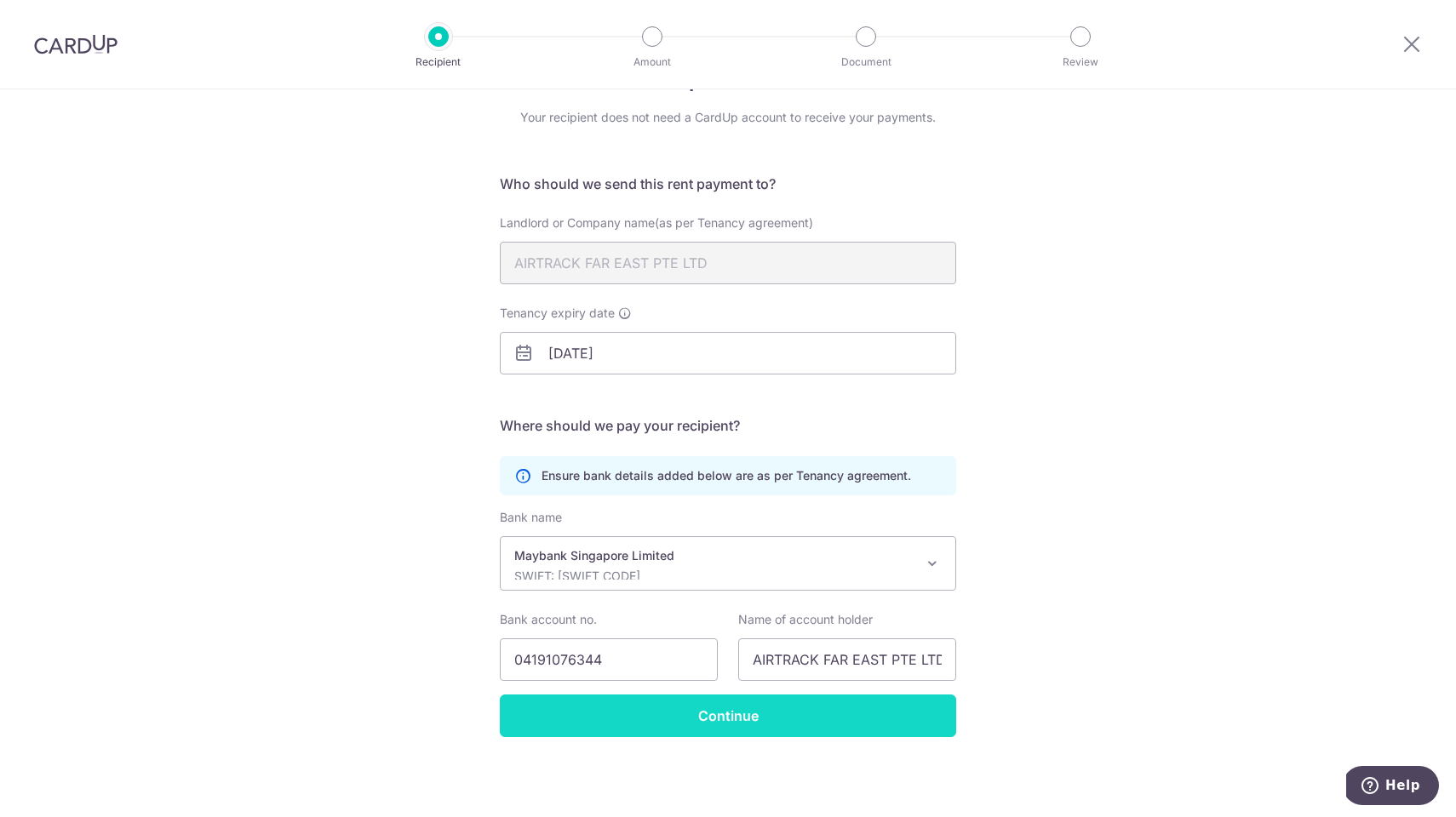
click at [737, 713] on input "Continue" at bounding box center [728, 716] width 456 height 43
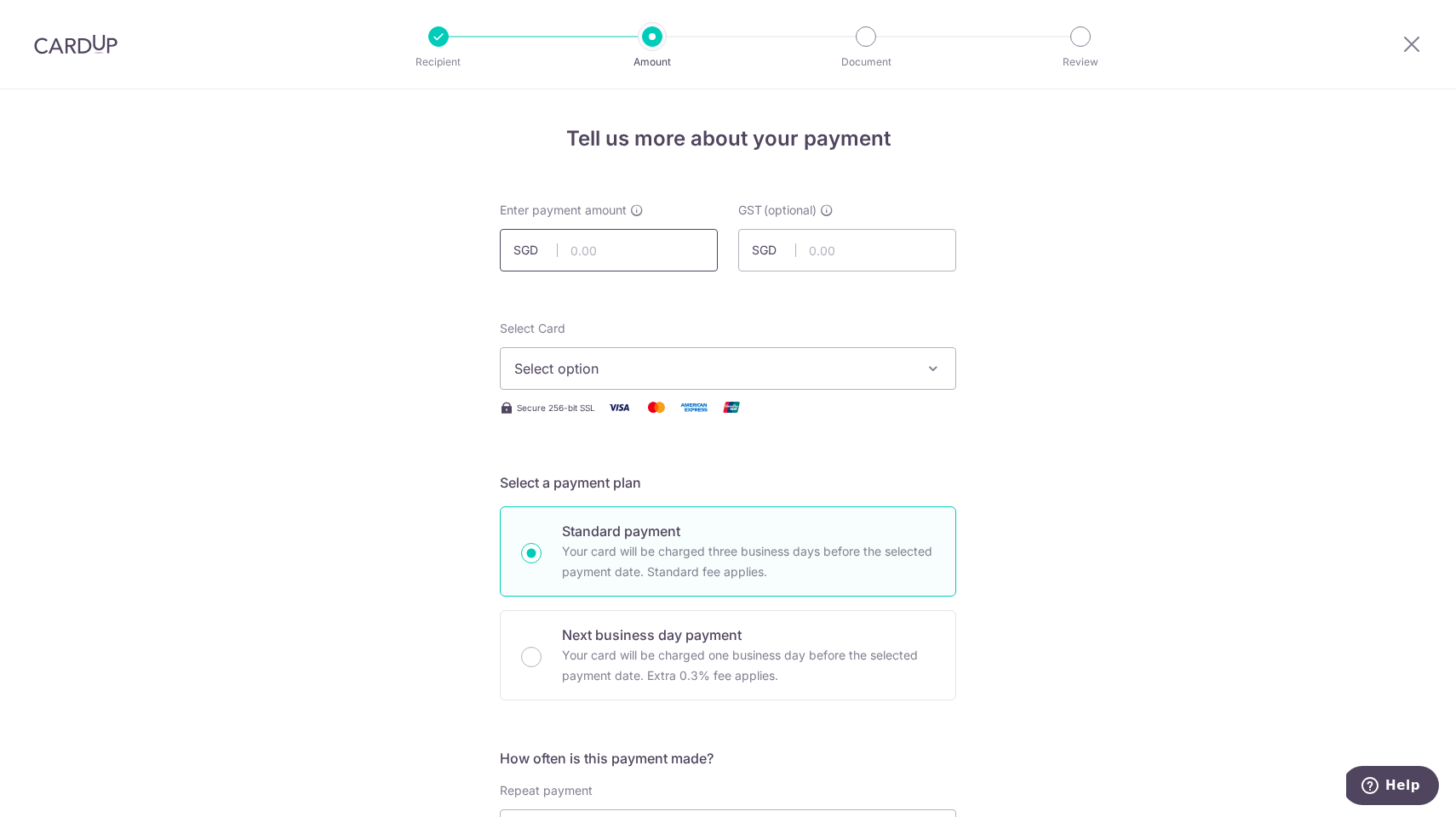
click at [590, 252] on input "text" at bounding box center [609, 251] width 218 height 43
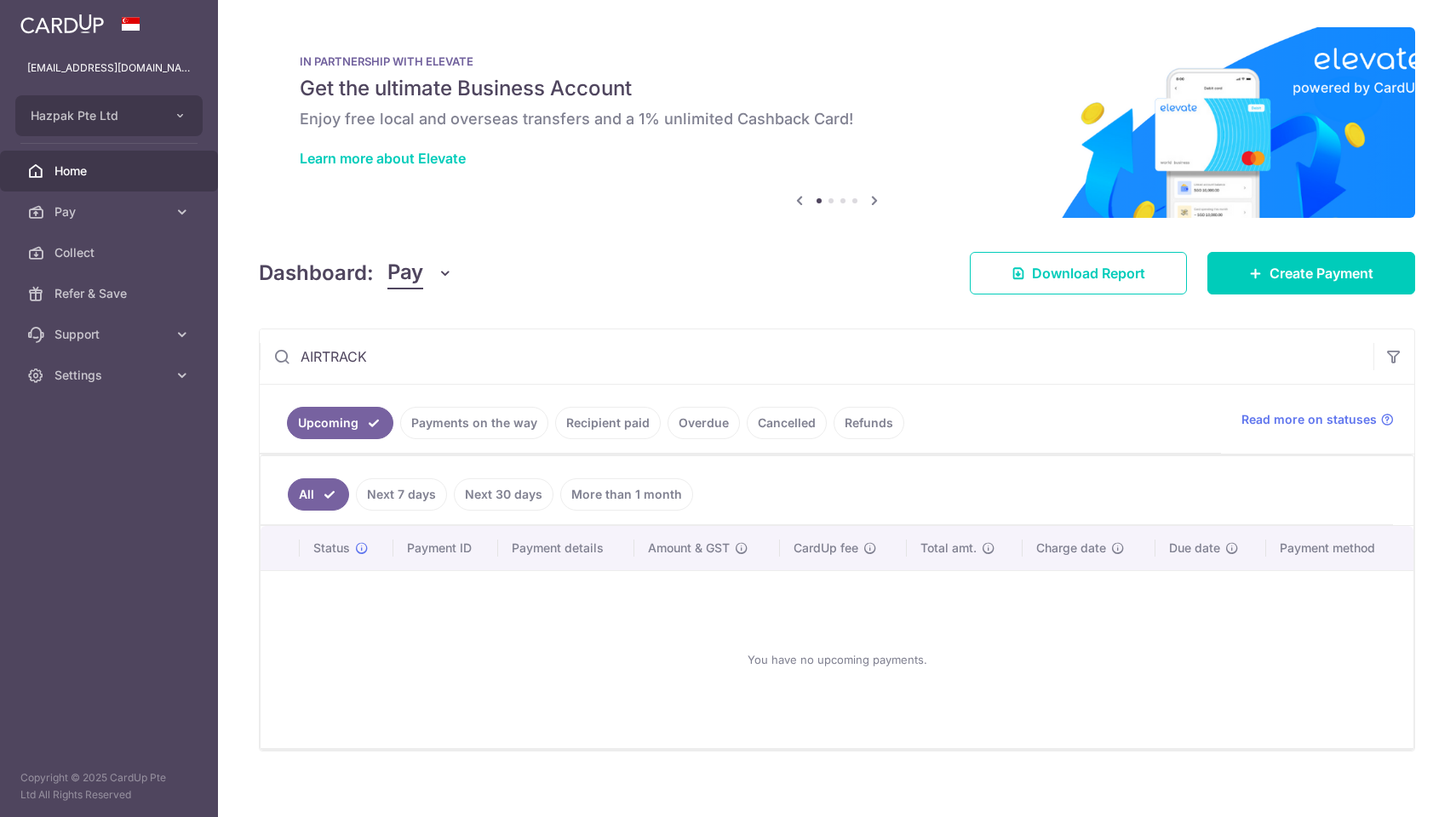
scroll to position [10, 0]
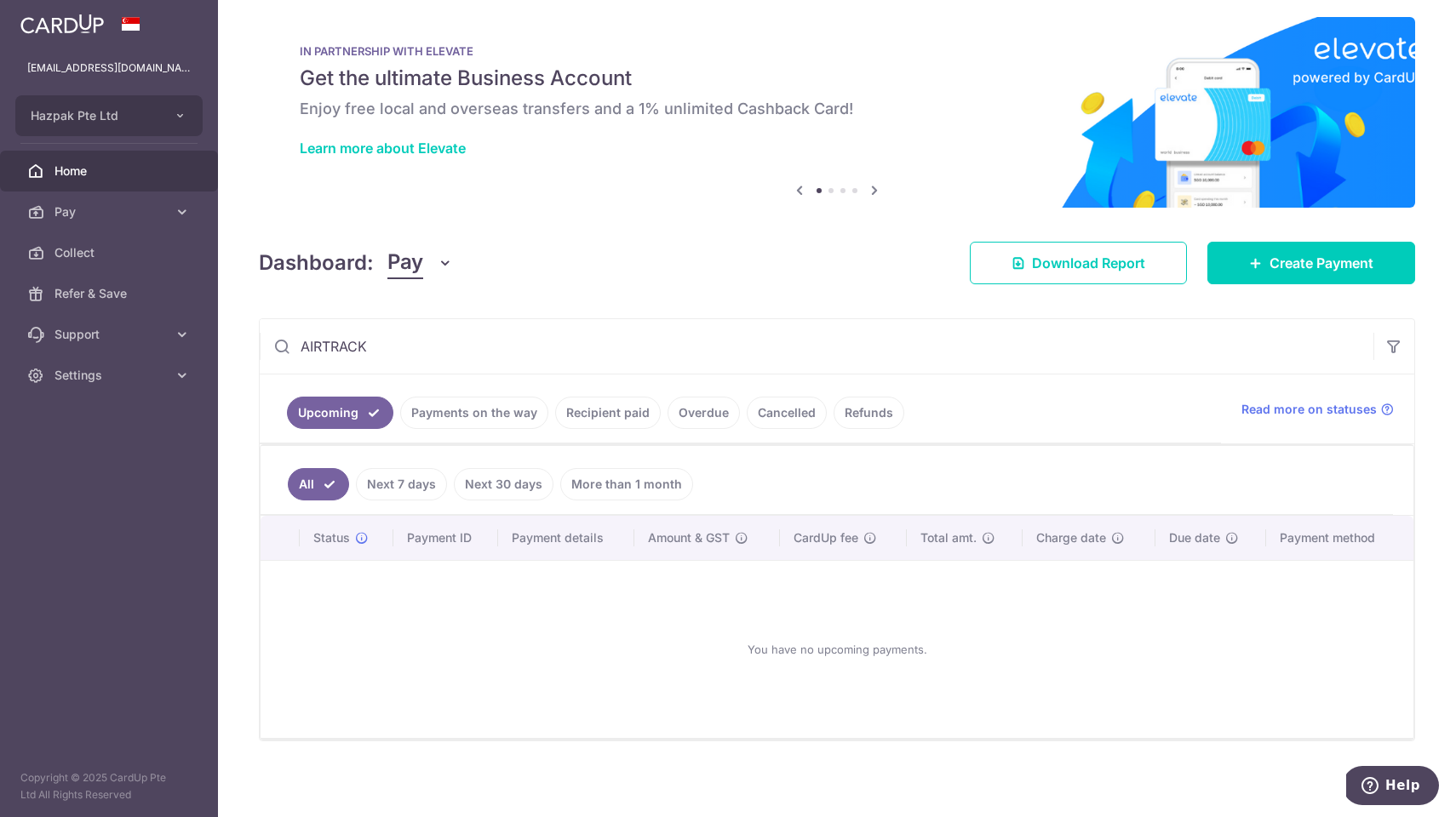
click at [872, 193] on icon at bounding box center [874, 190] width 21 height 22
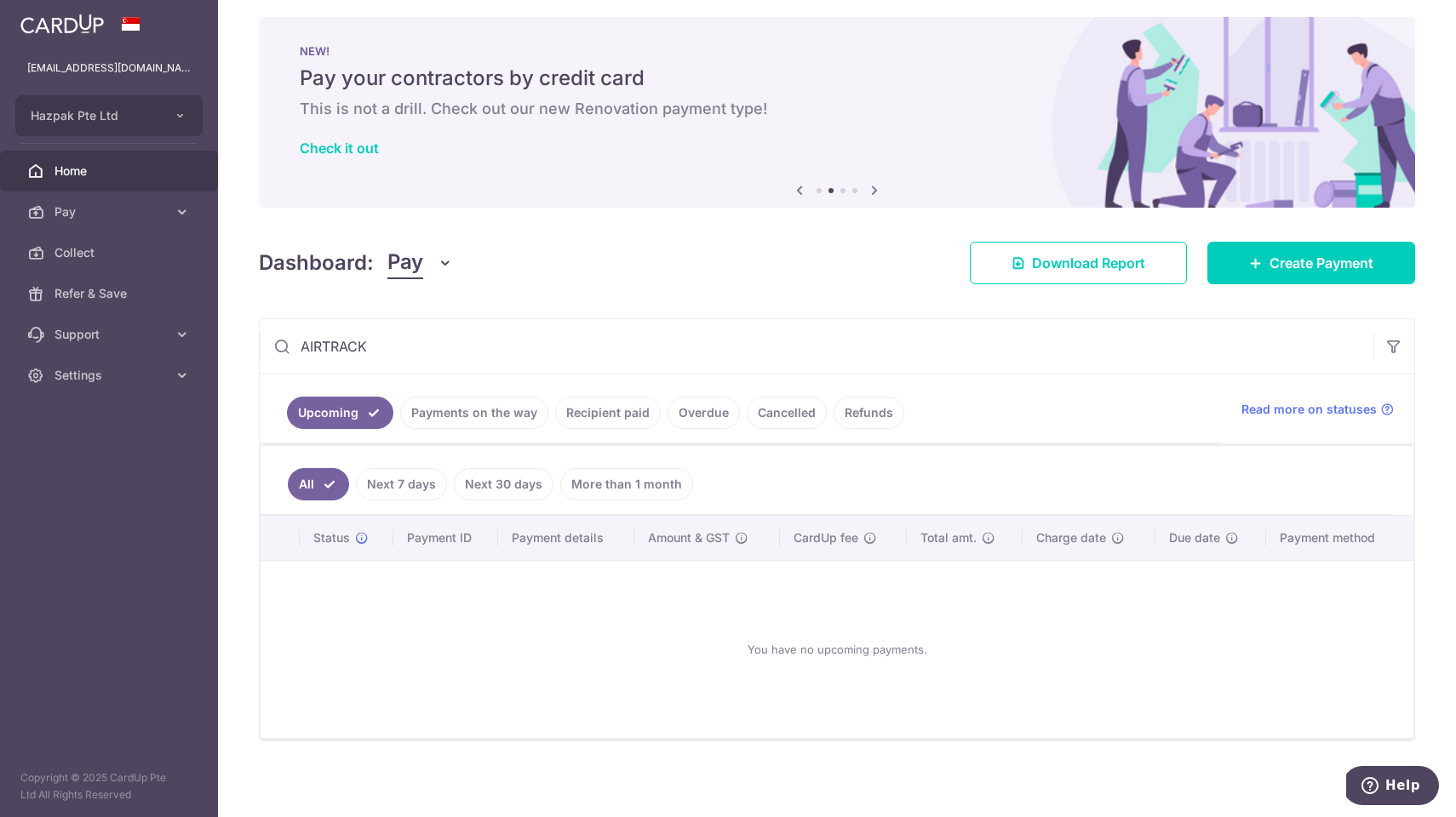
click at [872, 193] on icon at bounding box center [874, 190] width 21 height 22
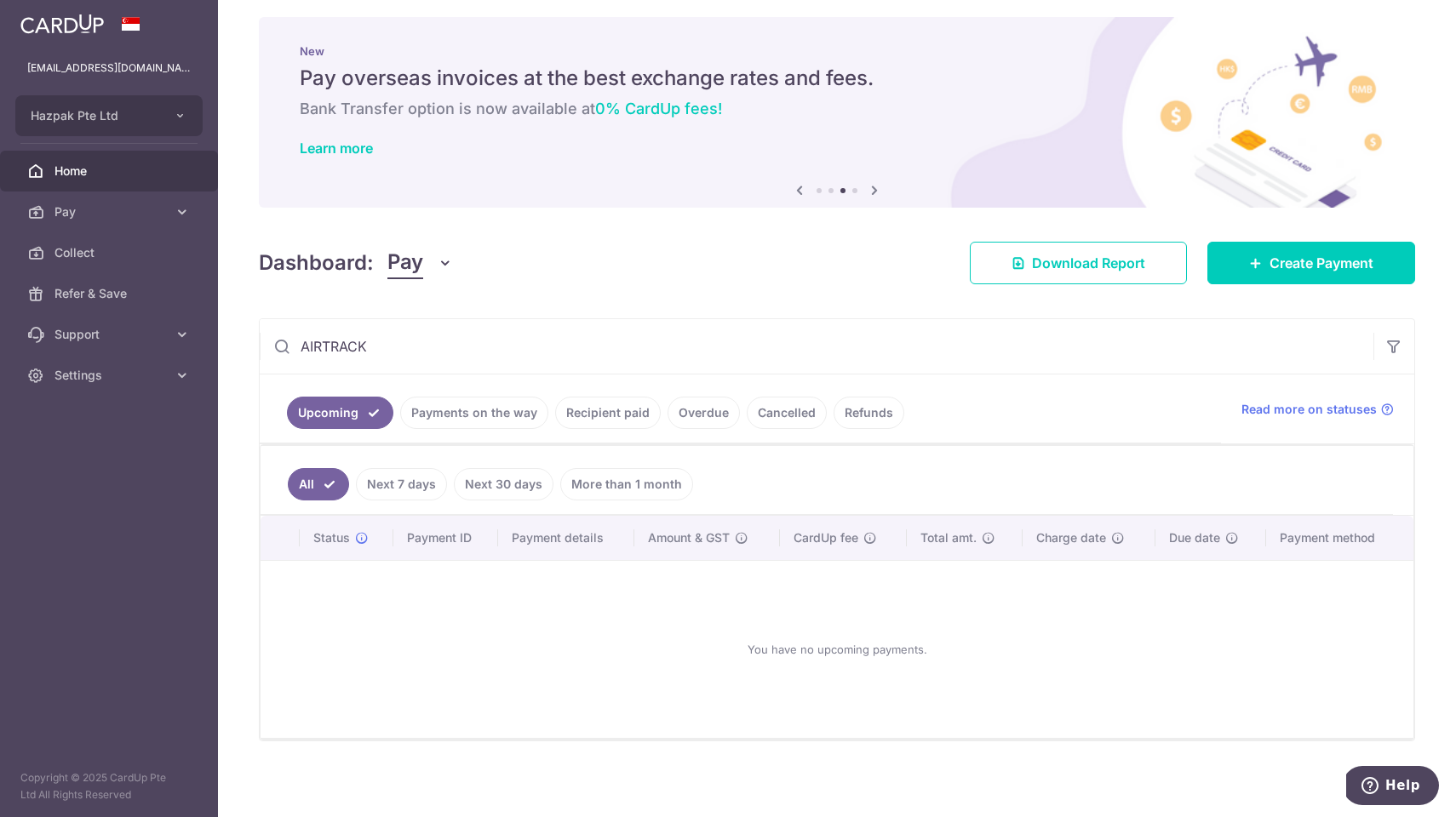
click at [872, 193] on icon at bounding box center [874, 190] width 21 height 22
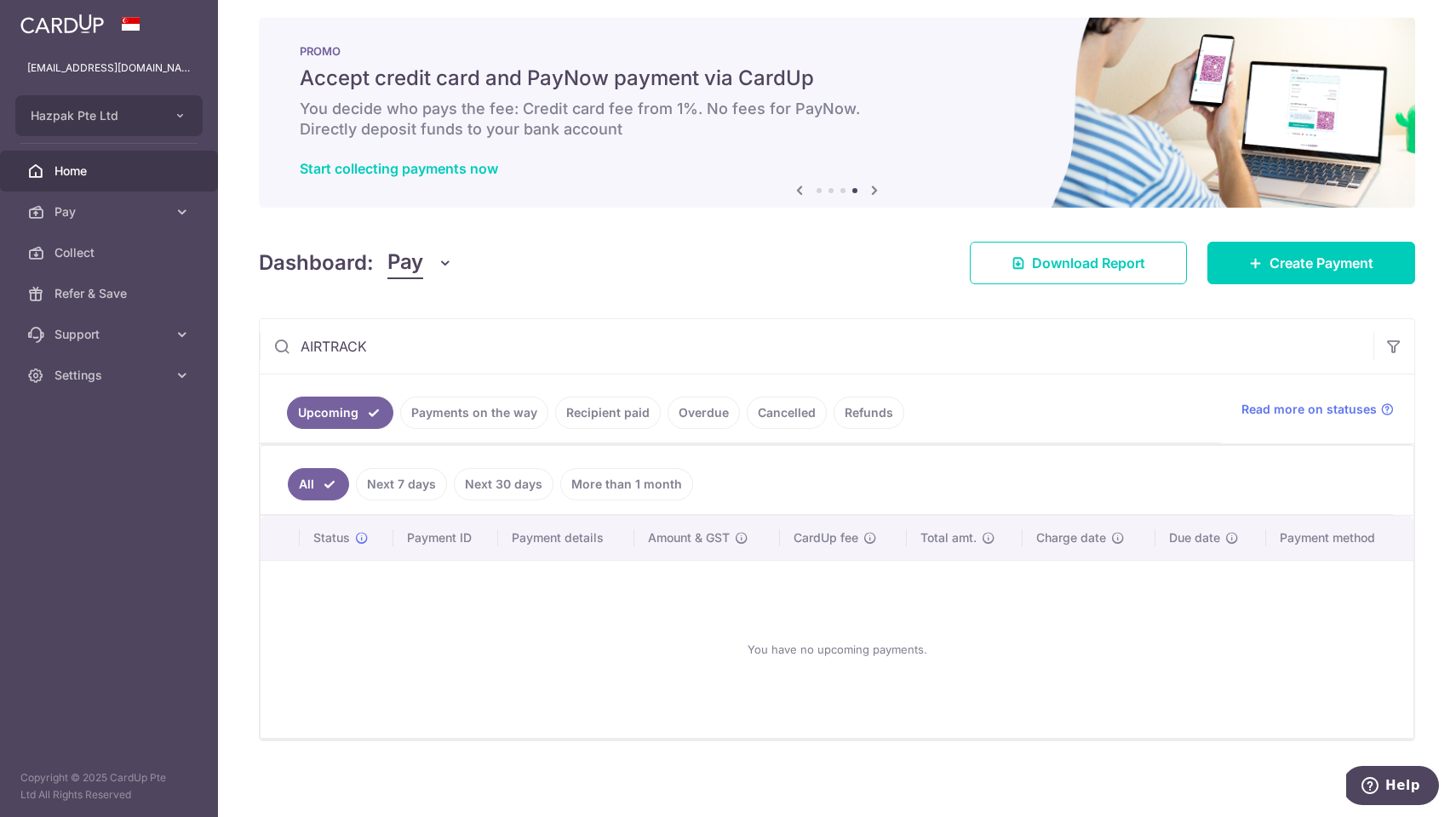
click at [872, 193] on icon at bounding box center [874, 190] width 21 height 22
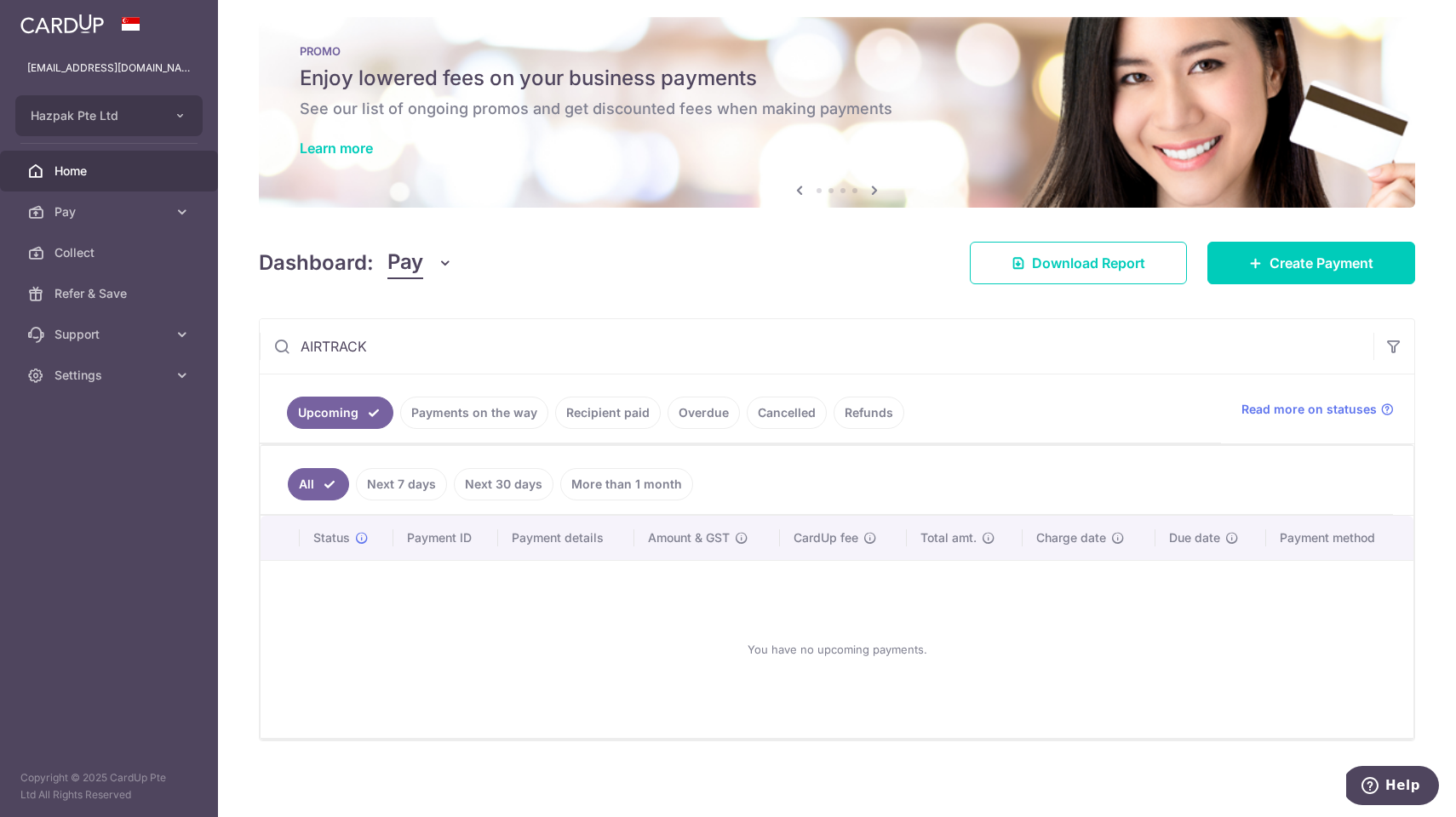
click at [872, 193] on icon at bounding box center [874, 190] width 21 height 22
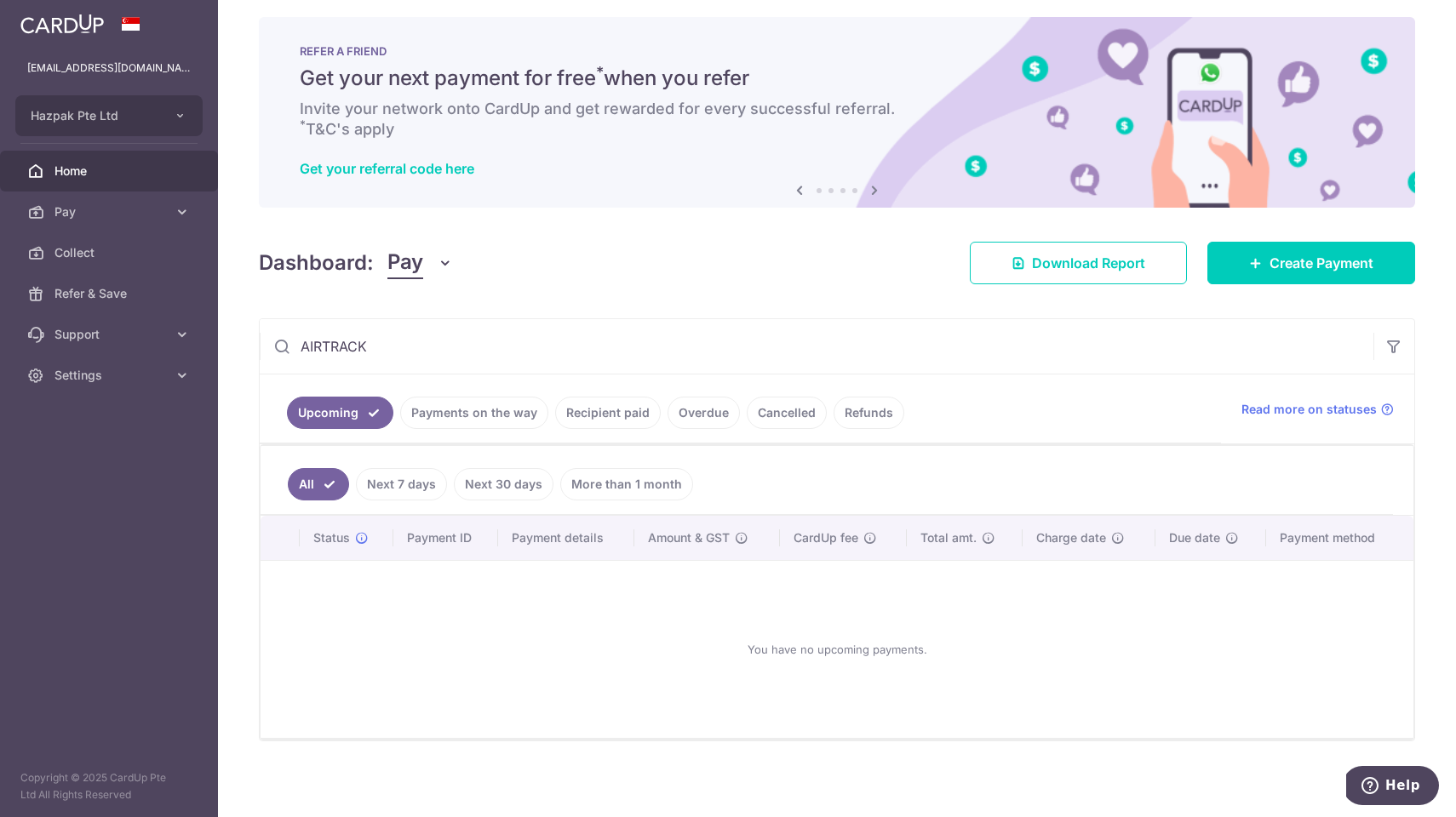
click at [800, 189] on icon at bounding box center [800, 190] width 21 height 22
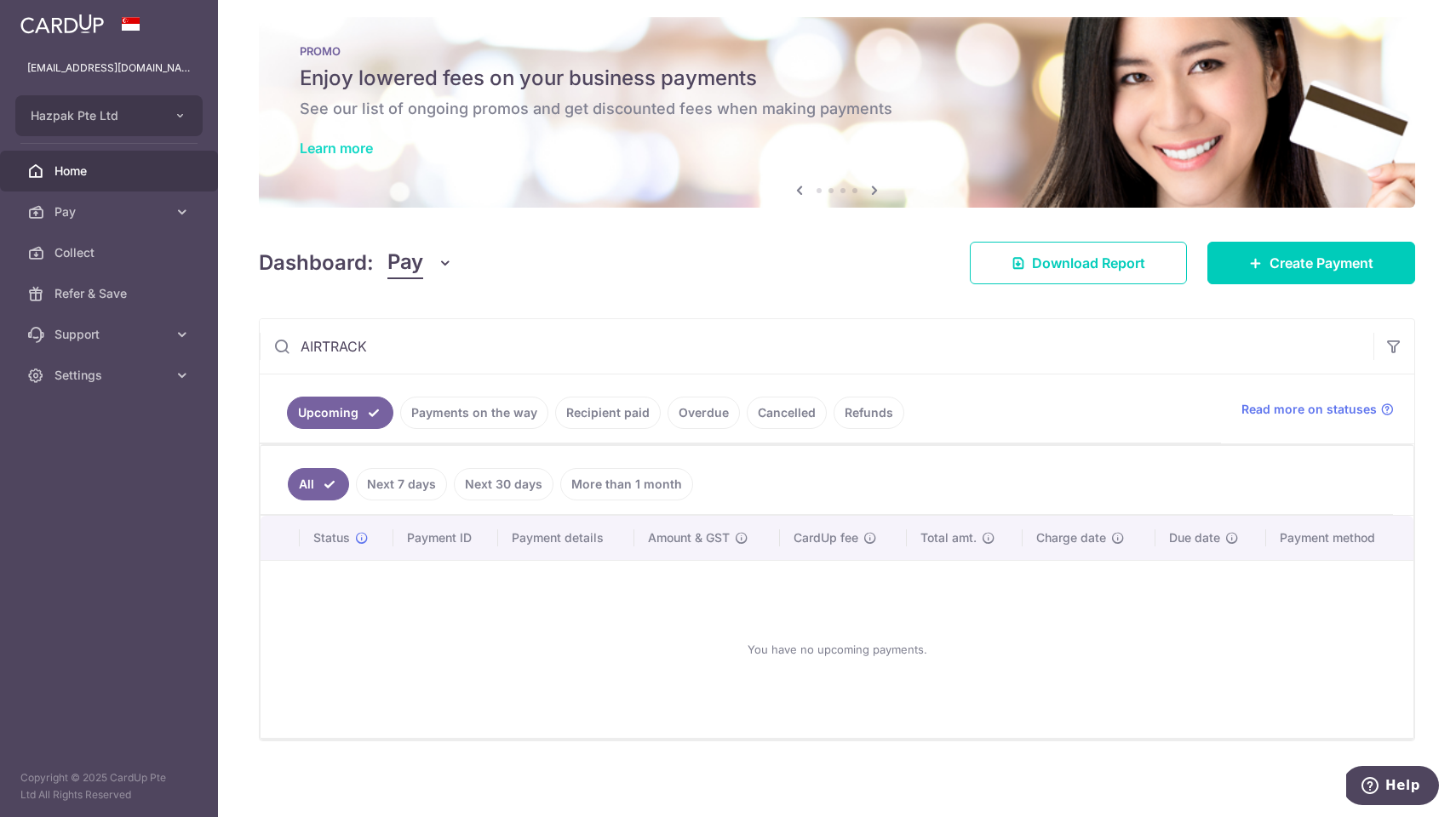
click at [339, 148] on link "Learn more" at bounding box center [337, 148] width 73 height 17
click at [112, 210] on span "Pay" at bounding box center [110, 212] width 112 height 17
click at [82, 246] on span "Payments" at bounding box center [110, 252] width 112 height 17
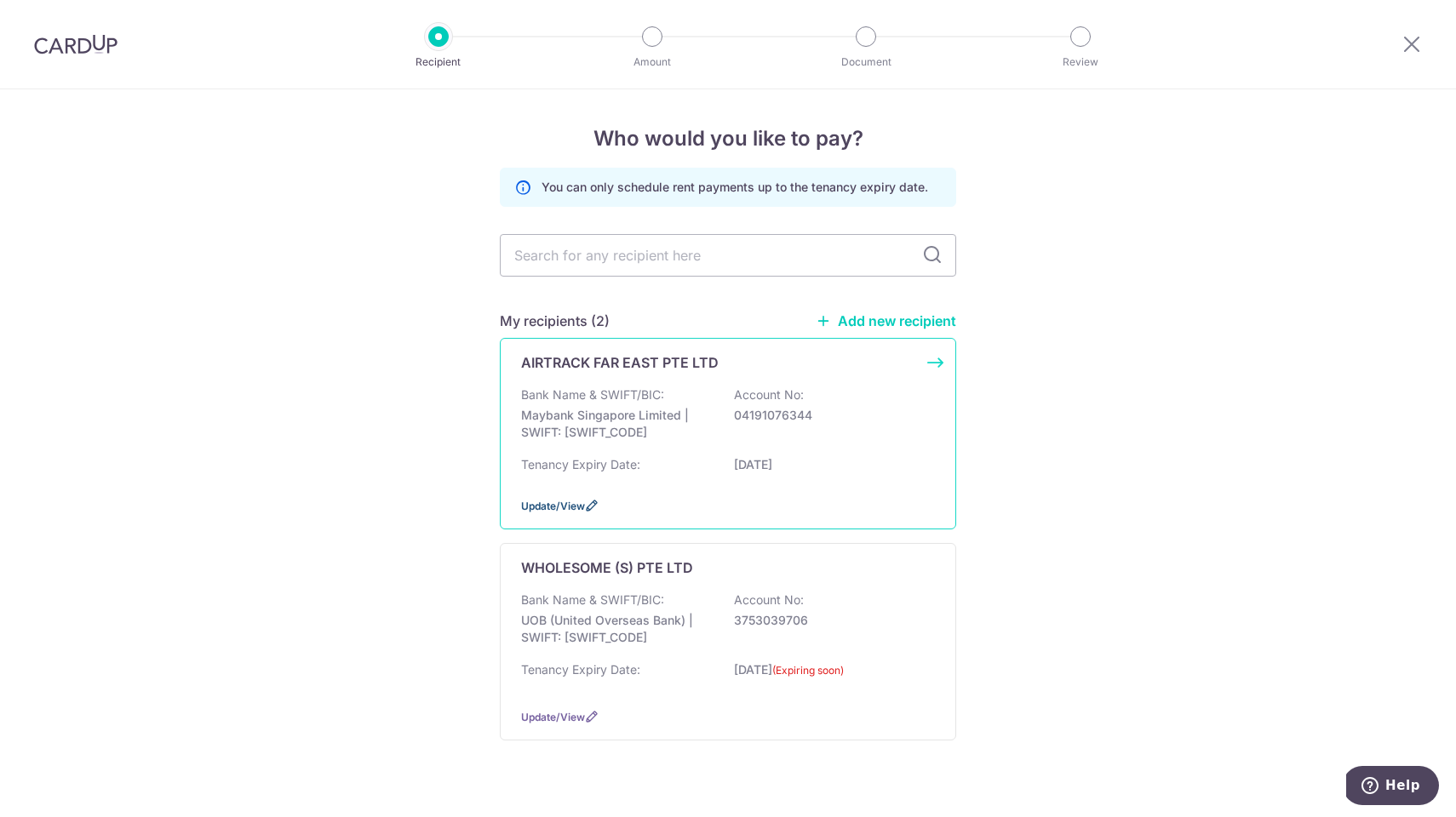
click at [564, 512] on span "Update/View" at bounding box center [553, 507] width 64 height 13
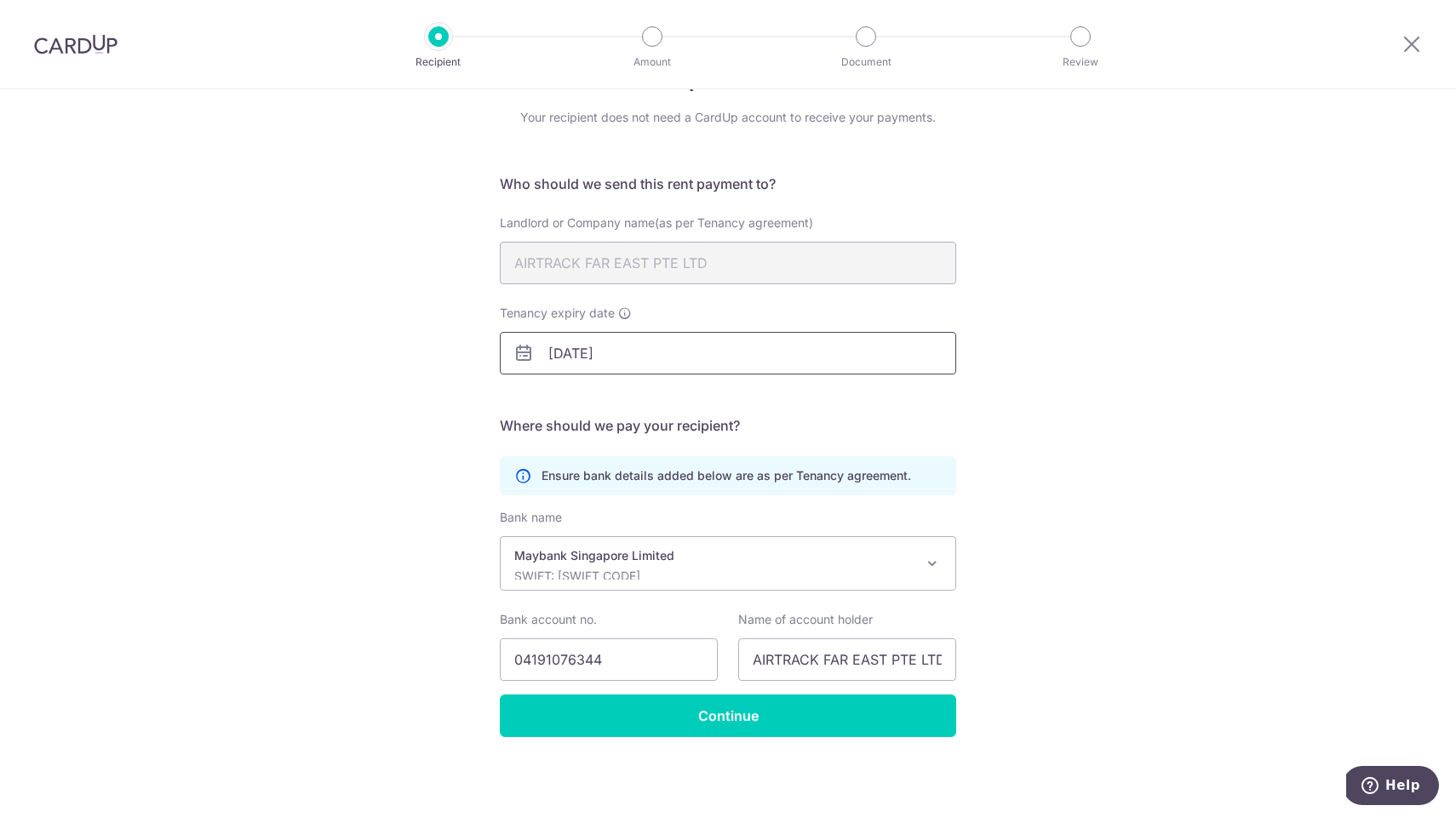
scroll to position [59, 0]
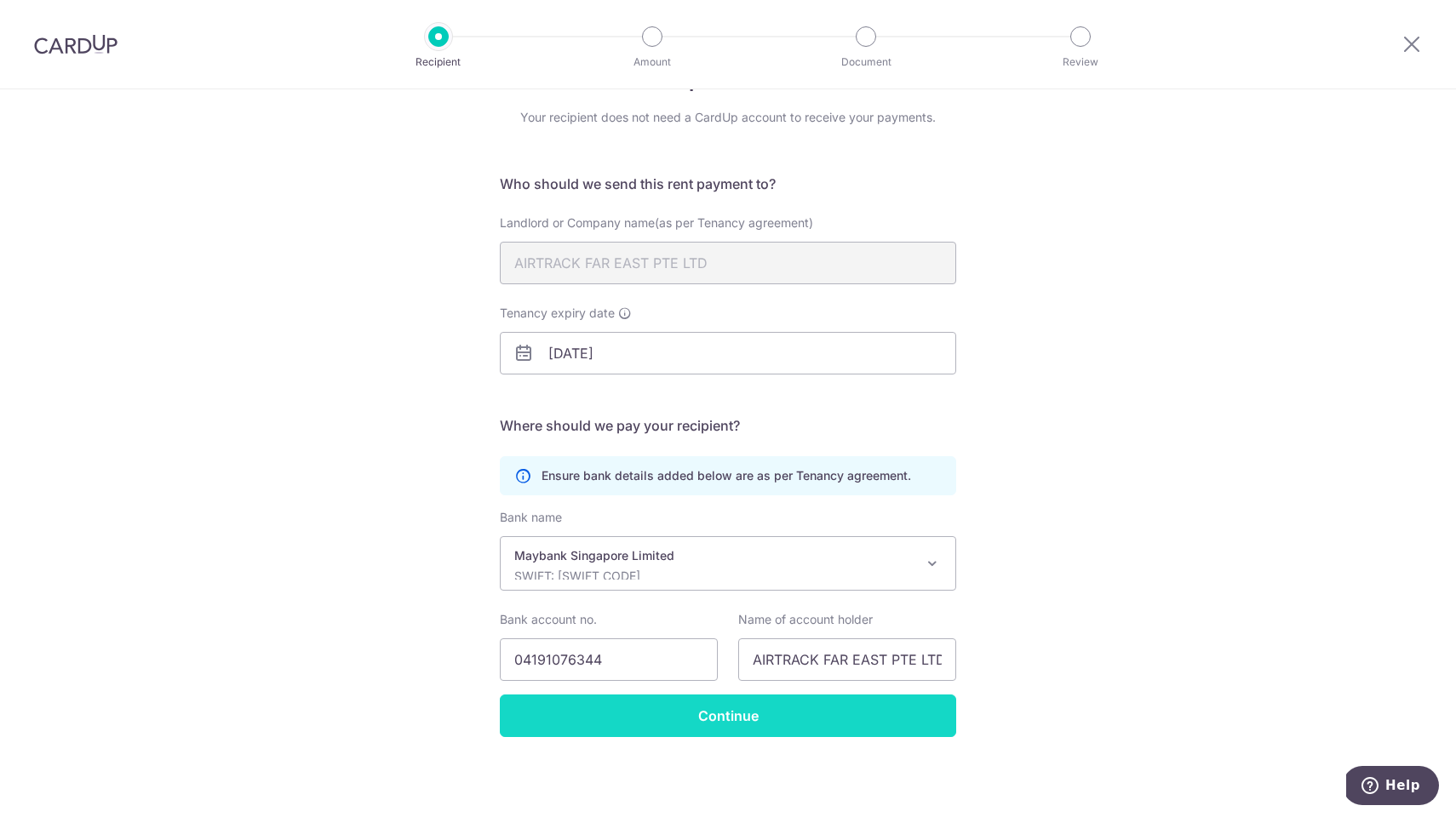
click at [710, 714] on input "Continue" at bounding box center [728, 716] width 456 height 43
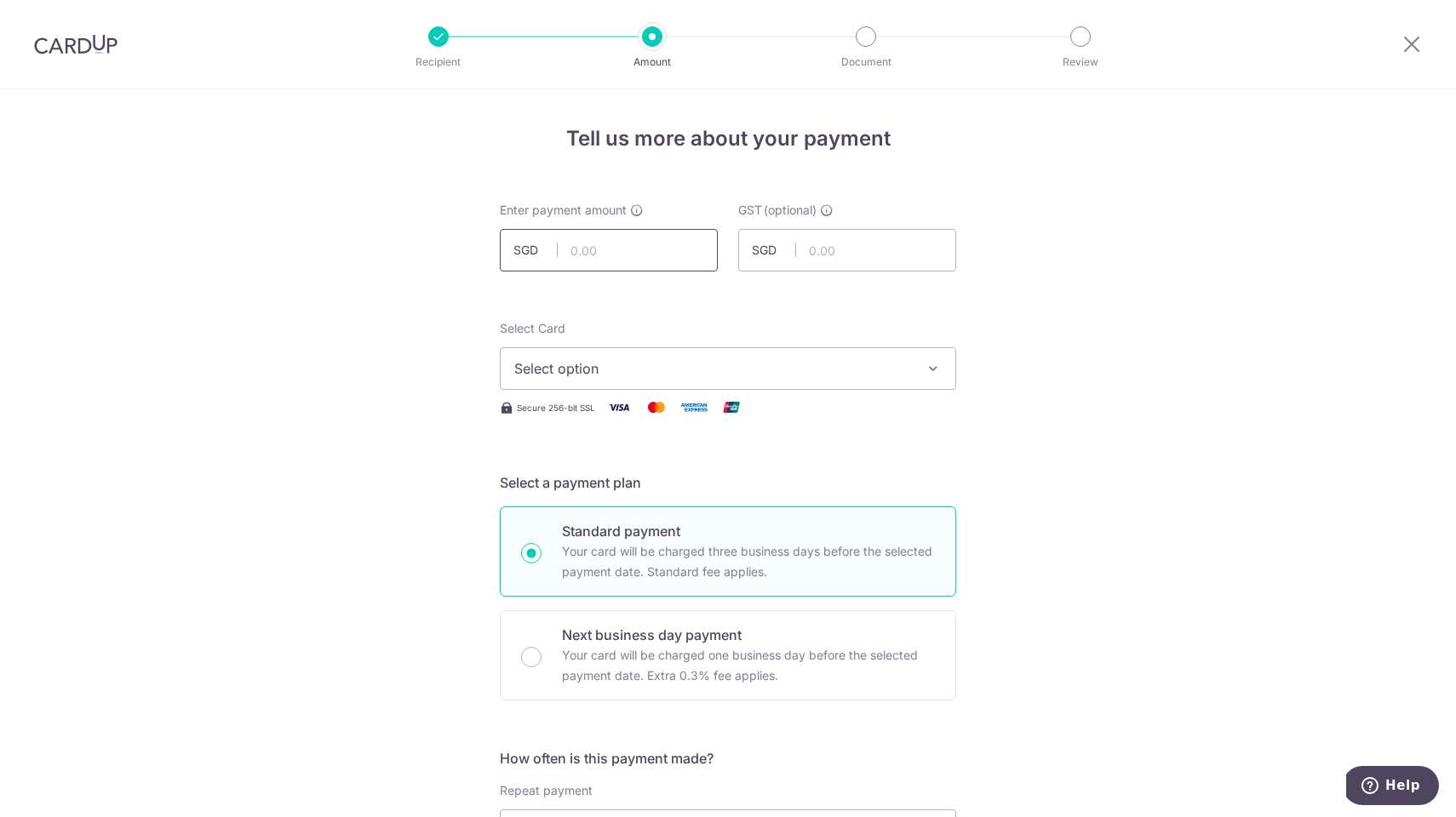
click at [570, 247] on input "text" at bounding box center [609, 251] width 218 height 43
type input "3,800.00"
type input "342.00"
click at [654, 365] on span "Select option" at bounding box center [713, 368] width 396 height 21
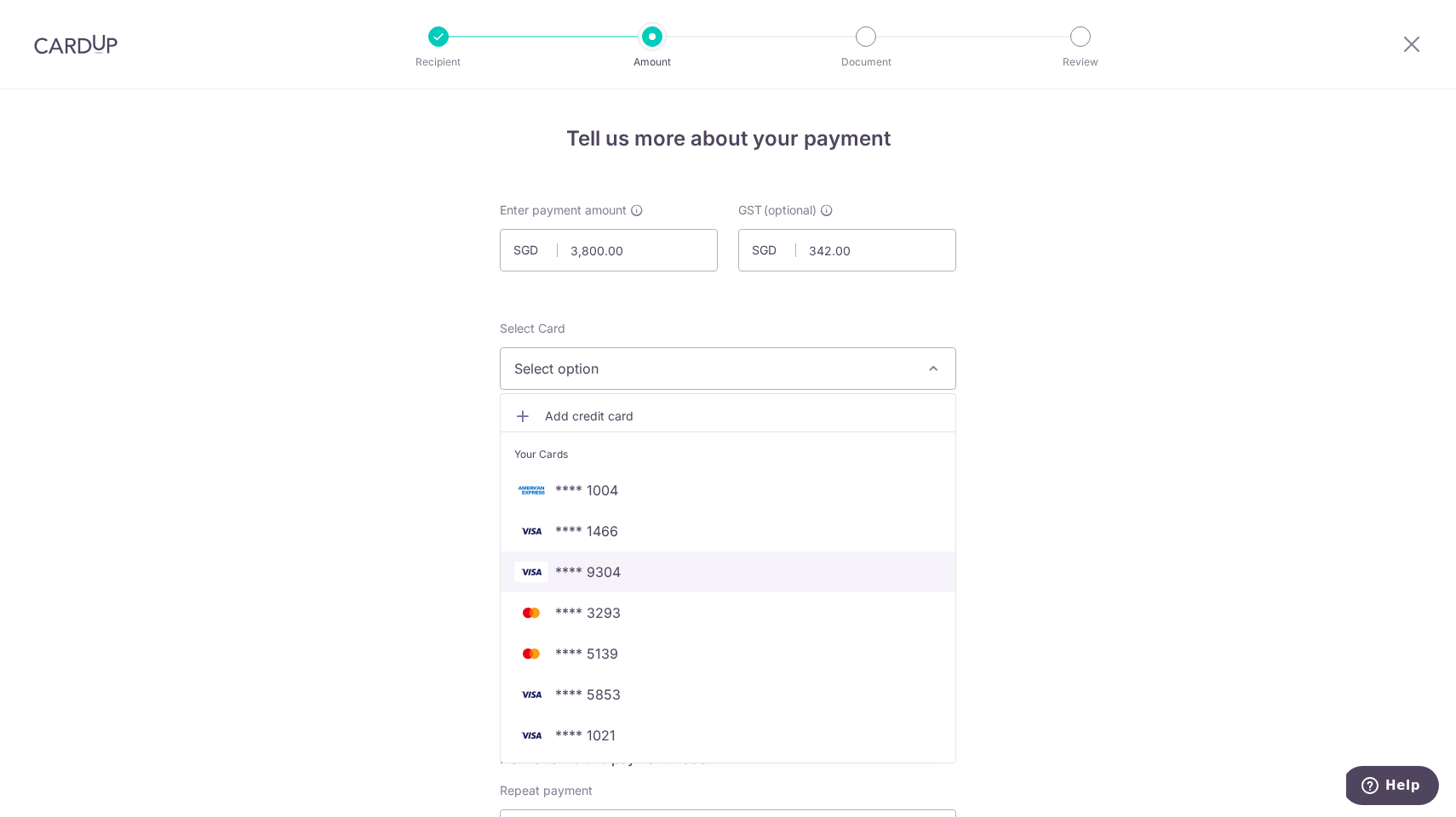
click at [574, 575] on span "**** 9304" at bounding box center [588, 572] width 65 height 21
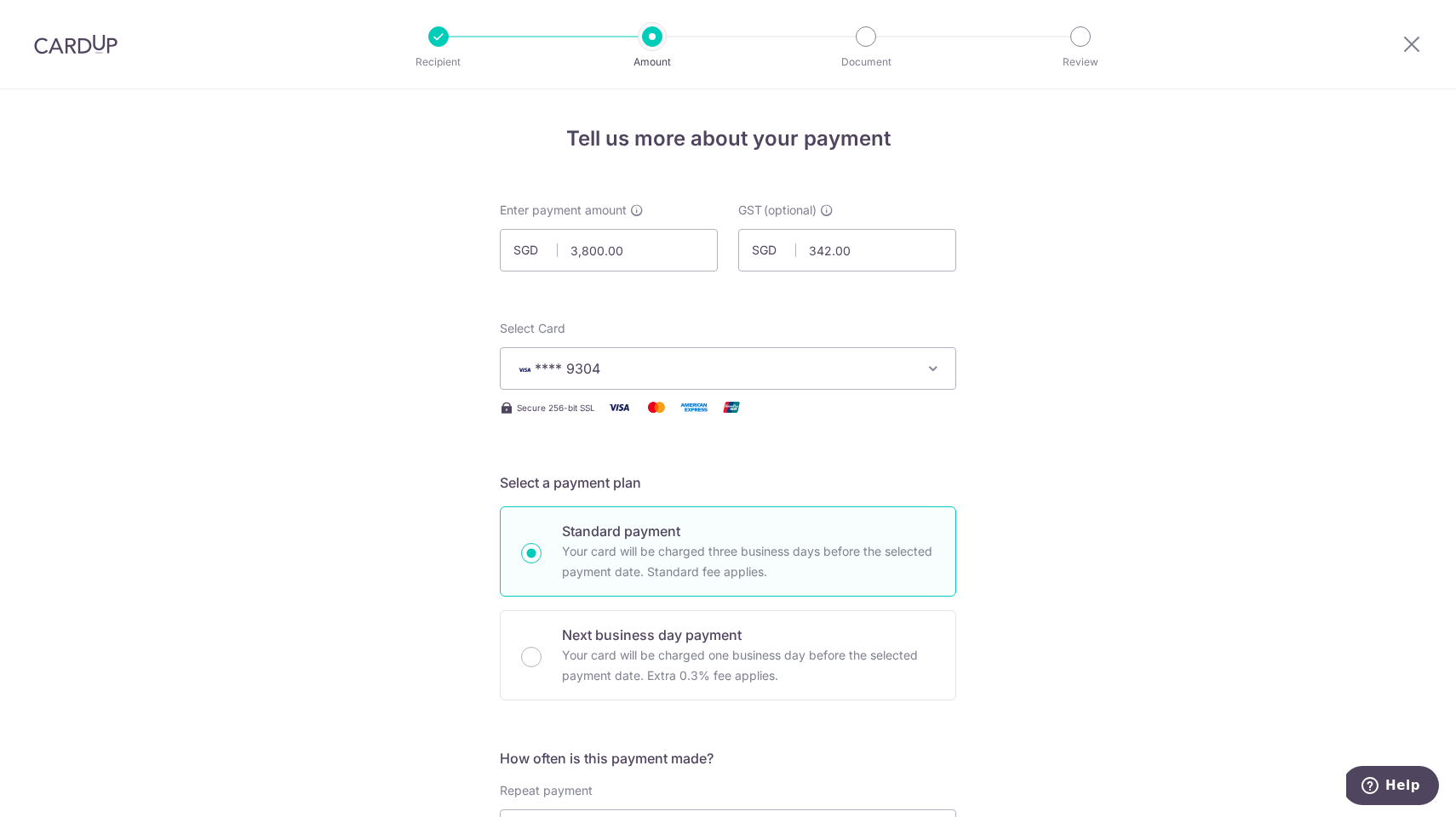
click at [574, 575] on p "Your card will be charged three business days before the selected payment date.…" at bounding box center [748, 562] width 373 height 41
click at [541, 564] on input "Standard payment Your card will be charged three business days before the selec…" at bounding box center [531, 553] width 21 height 21
radio input "true"
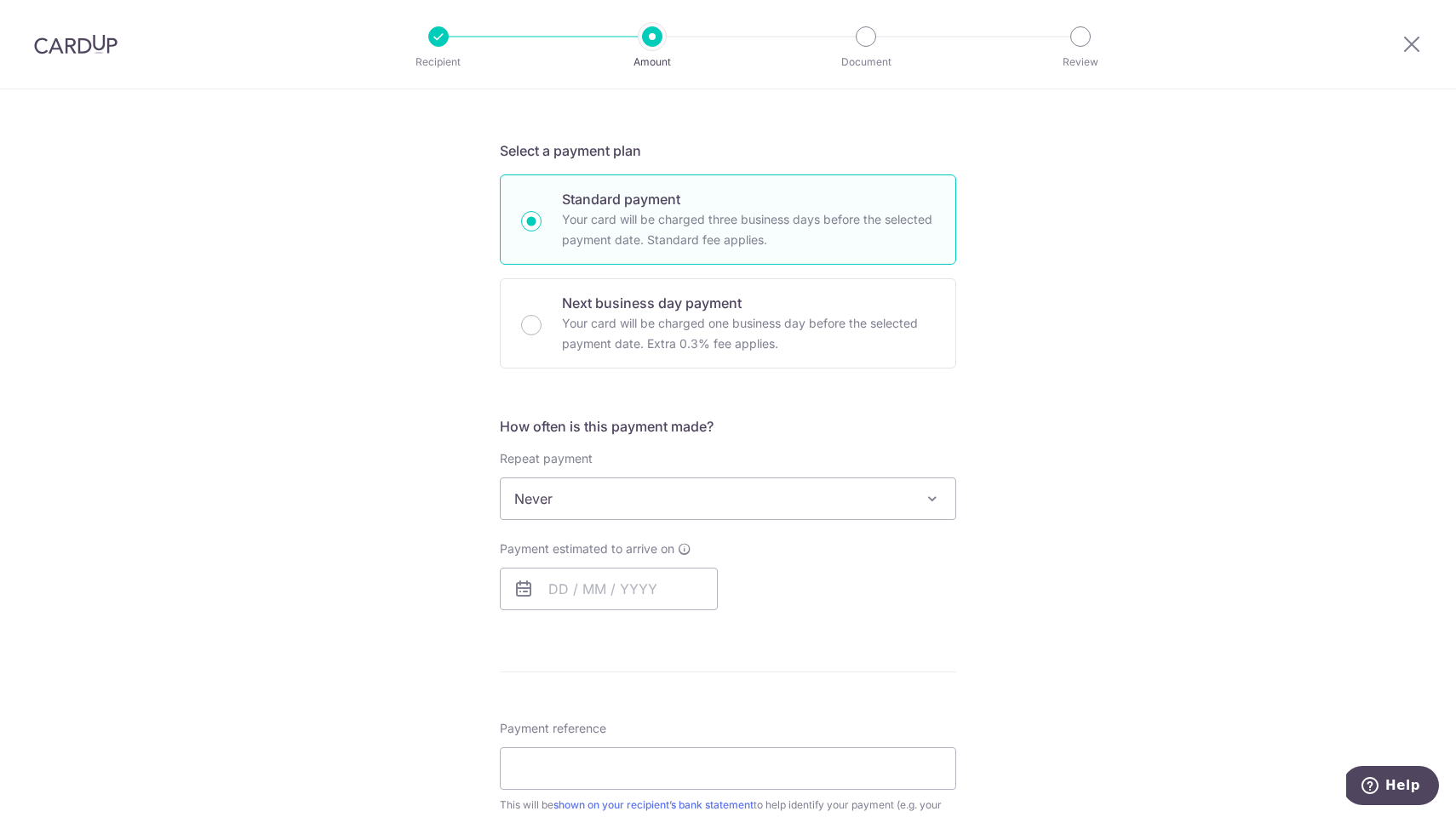
scroll to position [342, 0]
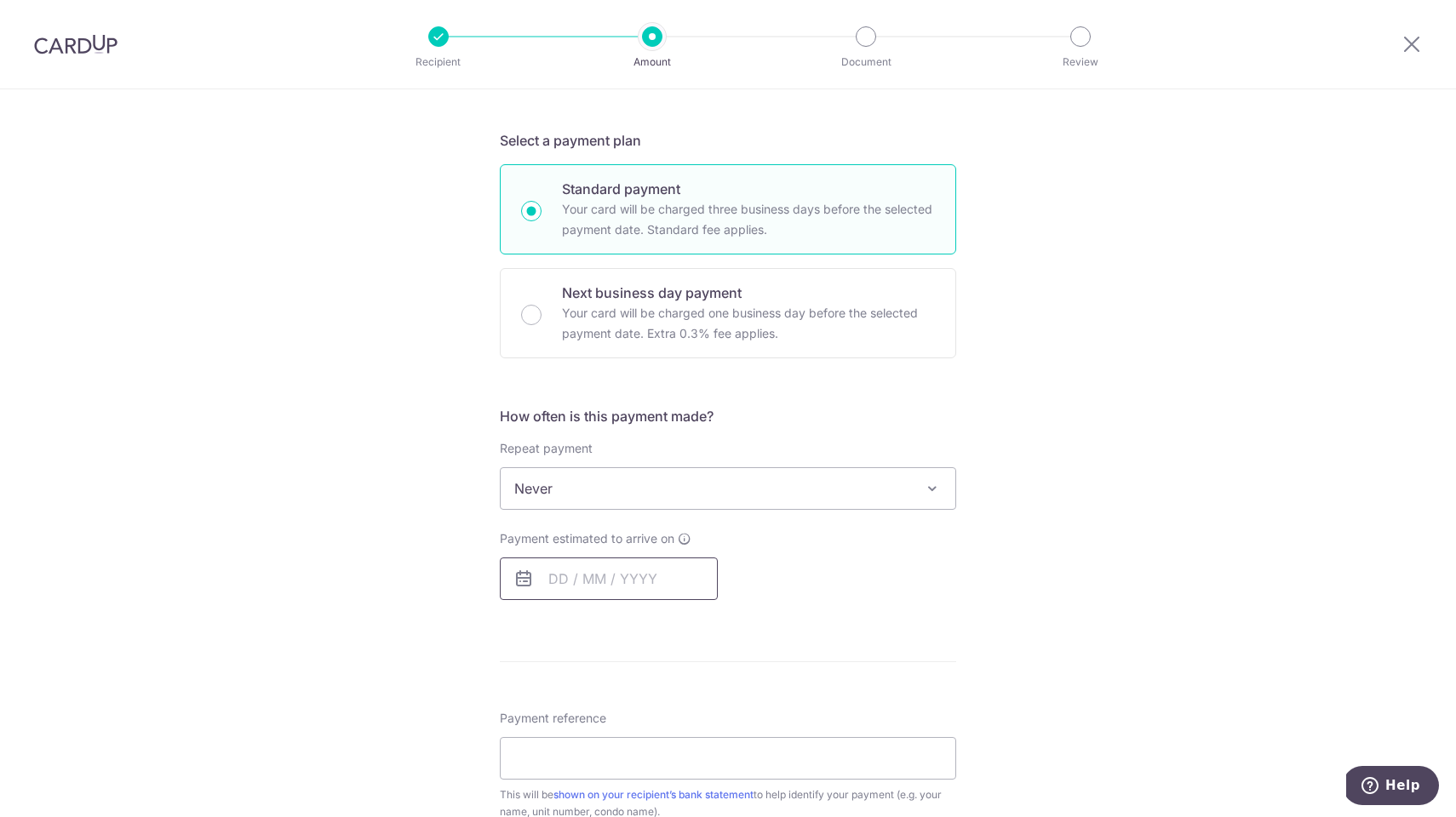
click at [700, 587] on input "text" at bounding box center [609, 580] width 218 height 43
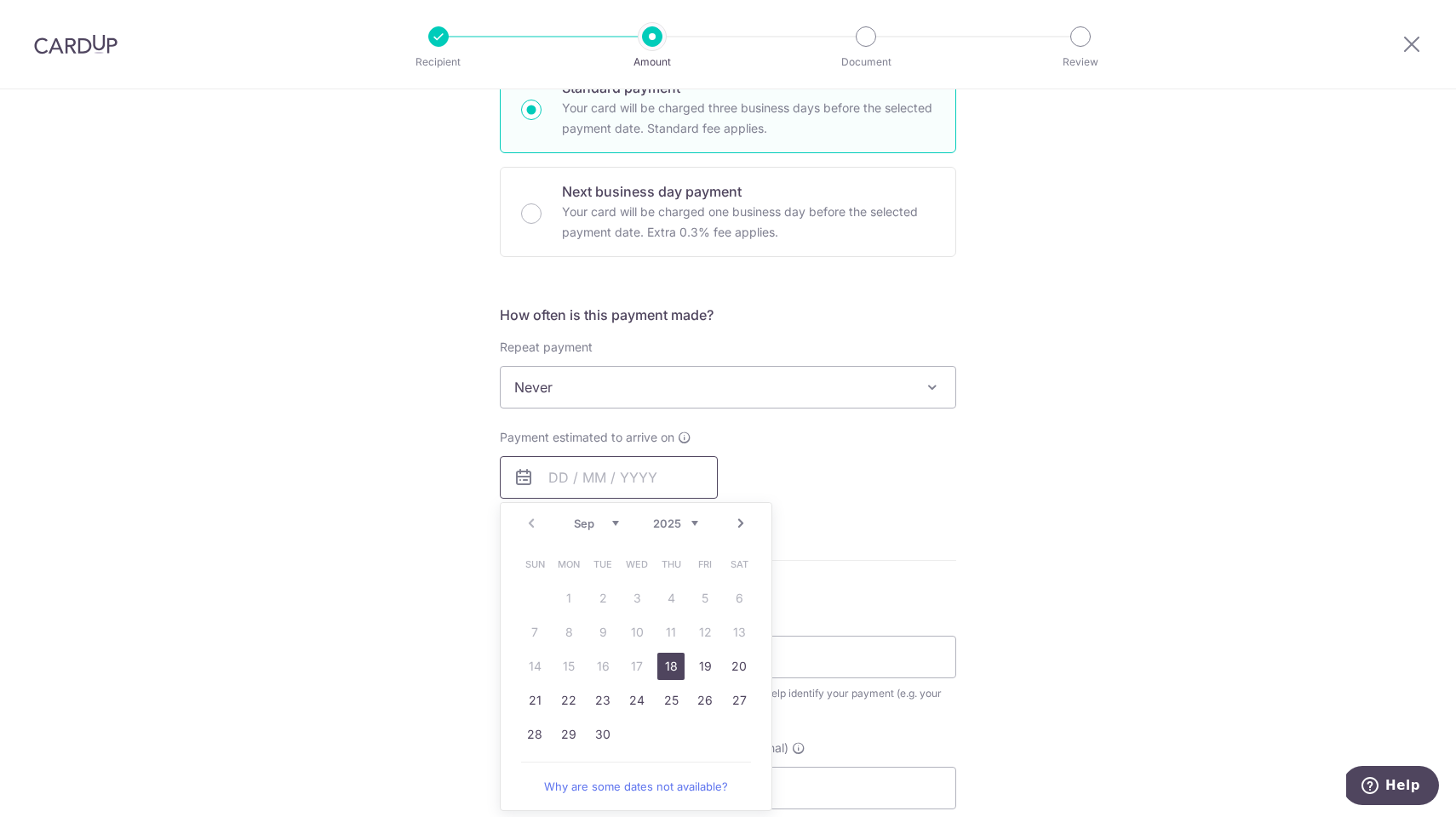
scroll to position [455, 0]
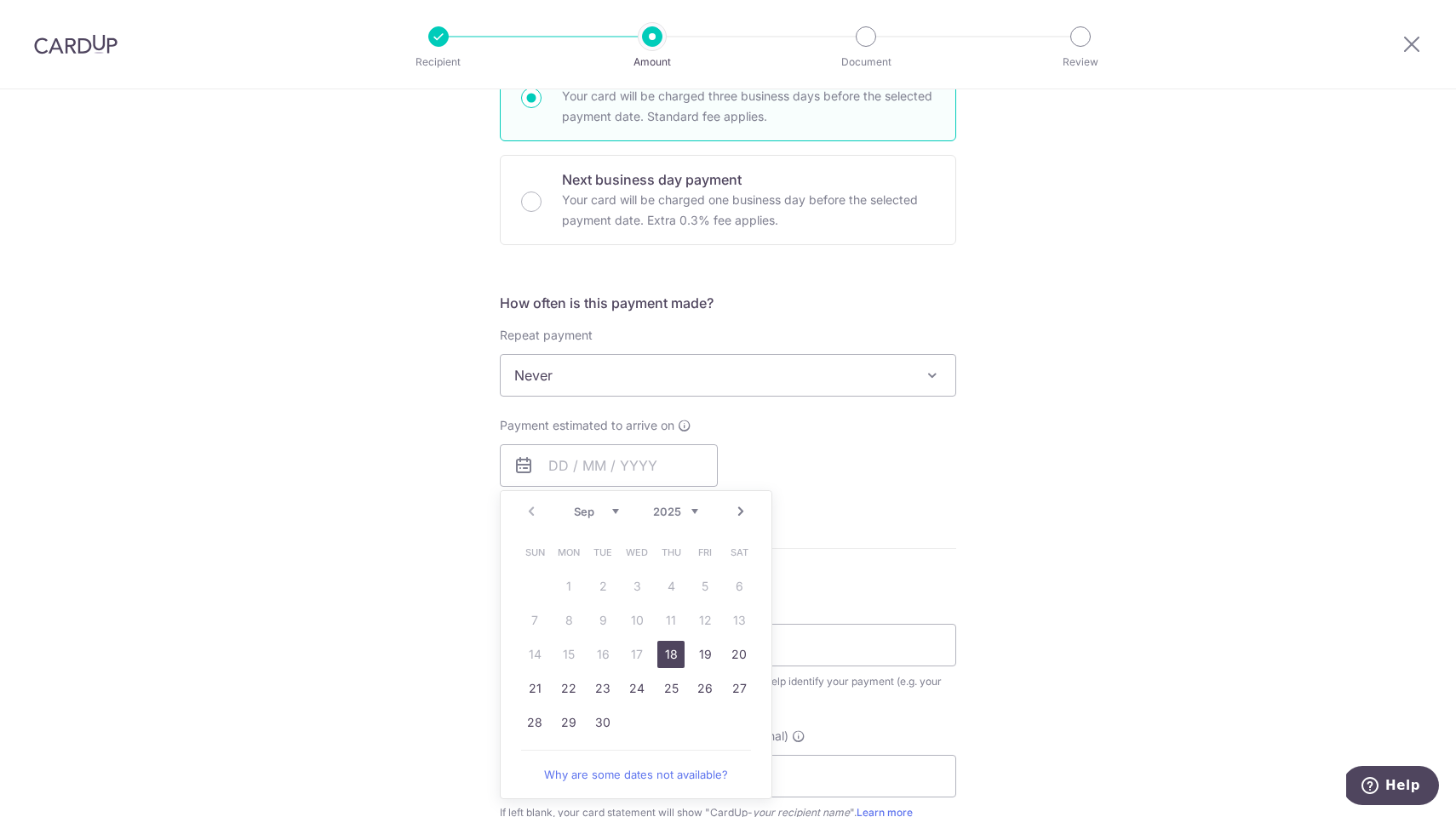
click at [742, 509] on link "Next" at bounding box center [741, 511] width 21 height 21
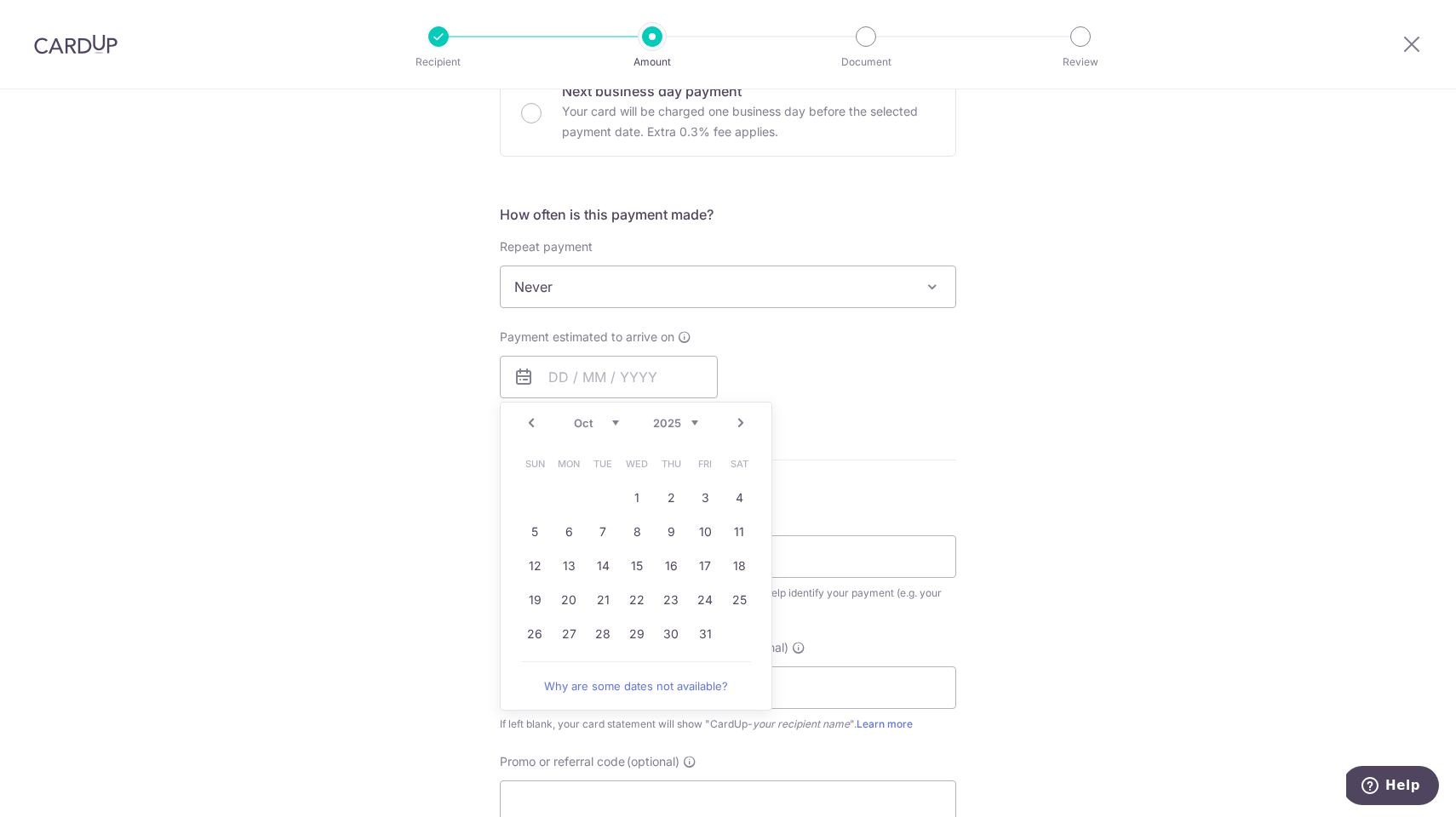
scroll to position [552, 0]
